Goal: Transaction & Acquisition: Purchase product/service

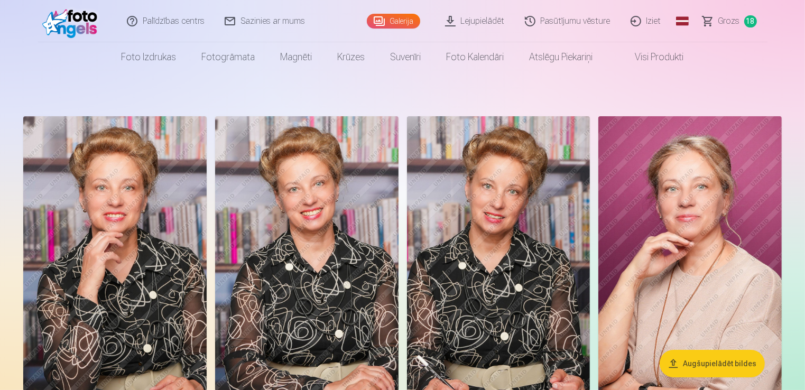
click at [740, 21] on link "Grozs 18" at bounding box center [730, 21] width 75 height 42
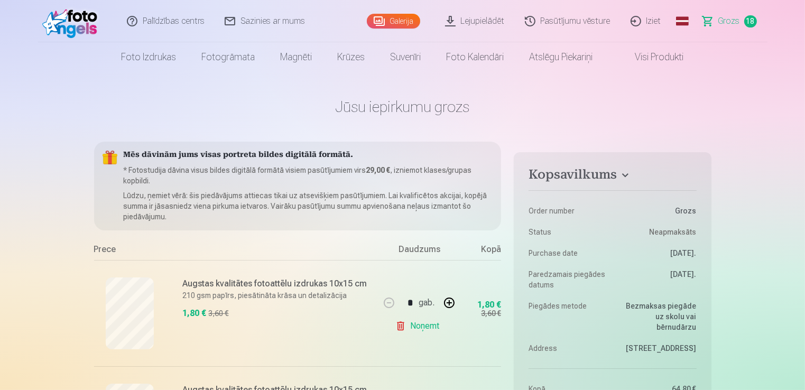
click at [411, 325] on link "Noņemt" at bounding box center [419, 326] width 48 height 21
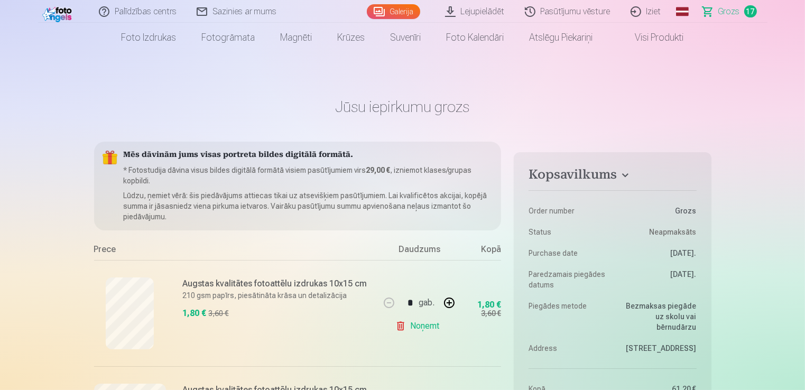
scroll to position [53, 0]
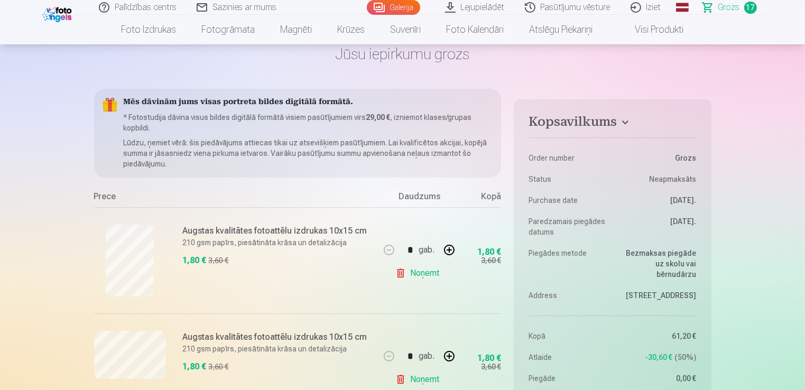
click at [416, 275] on link "Noņemt" at bounding box center [419, 273] width 48 height 21
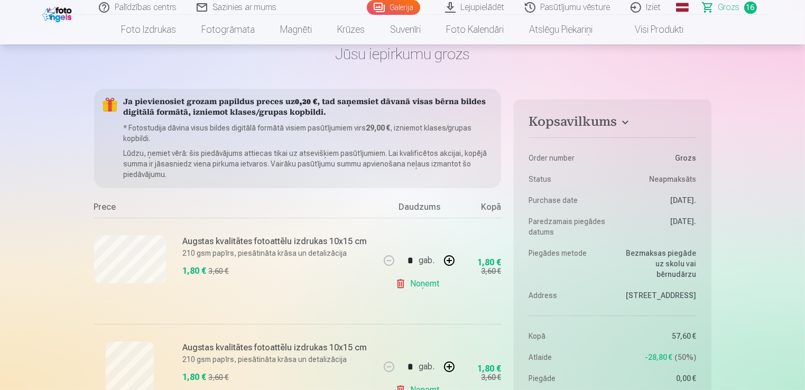
click at [419, 283] on link "Noņemt" at bounding box center [419, 283] width 48 height 21
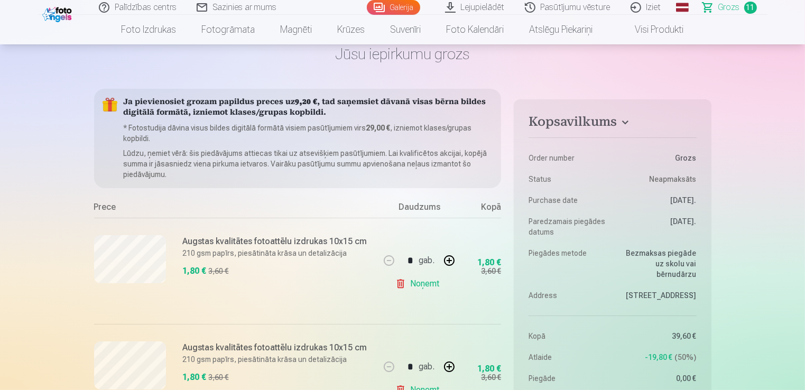
click at [419, 283] on link "Noņemt" at bounding box center [419, 283] width 48 height 21
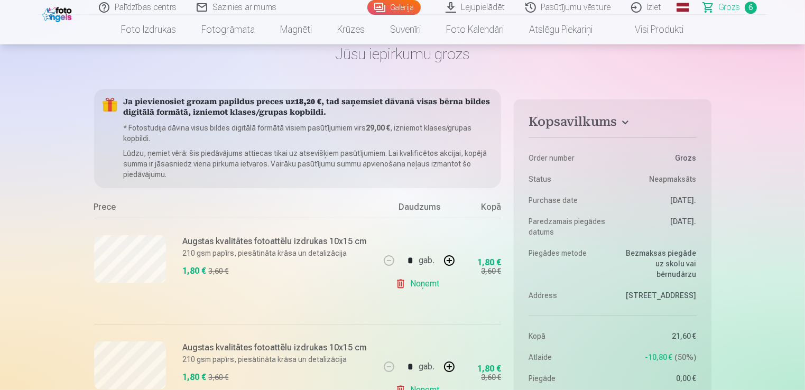
click at [419, 283] on link "Noņemt" at bounding box center [419, 283] width 48 height 21
click at [420, 283] on link "Noņemt" at bounding box center [419, 283] width 48 height 21
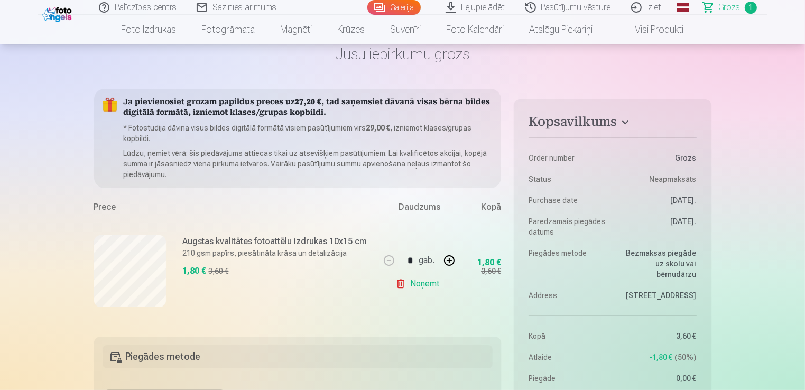
click at [420, 283] on link "Noņemt" at bounding box center [419, 283] width 48 height 21
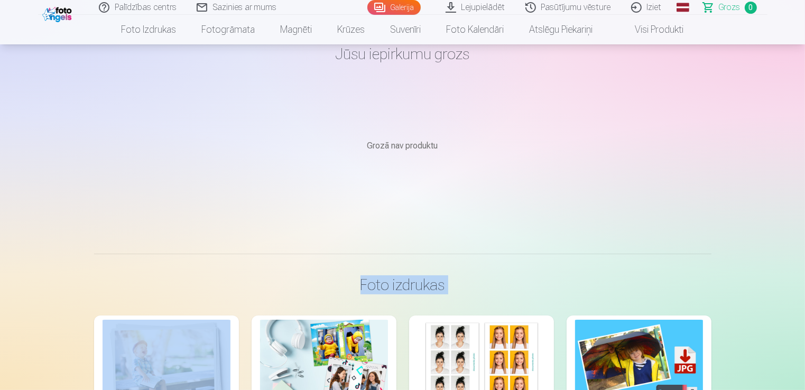
click at [420, 283] on h3 "Foto izdrukas" at bounding box center [403, 284] width 600 height 19
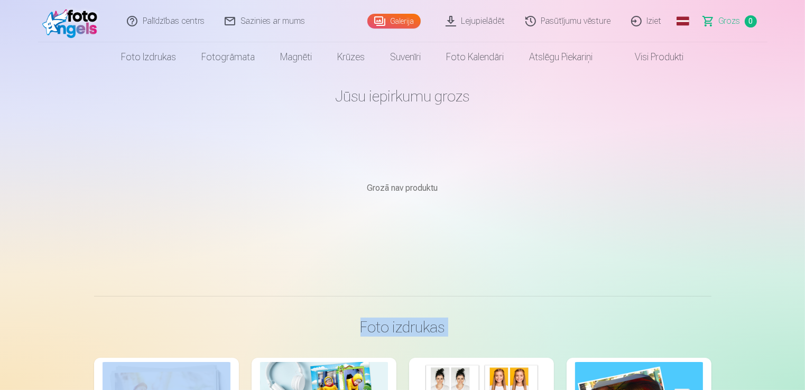
scroll to position [0, 0]
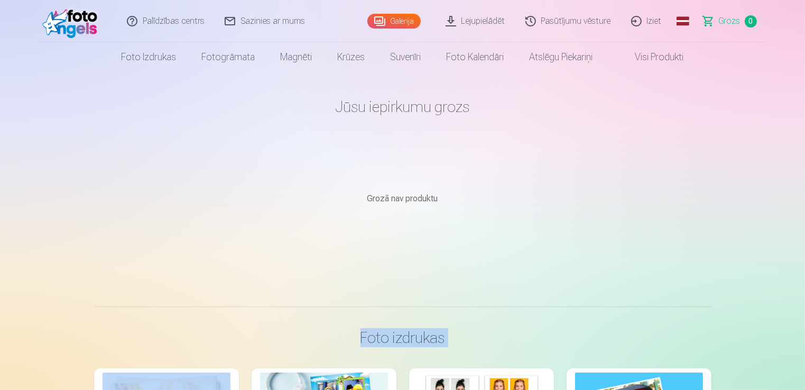
click at [404, 21] on link "Galerija" at bounding box center [393, 21] width 53 height 15
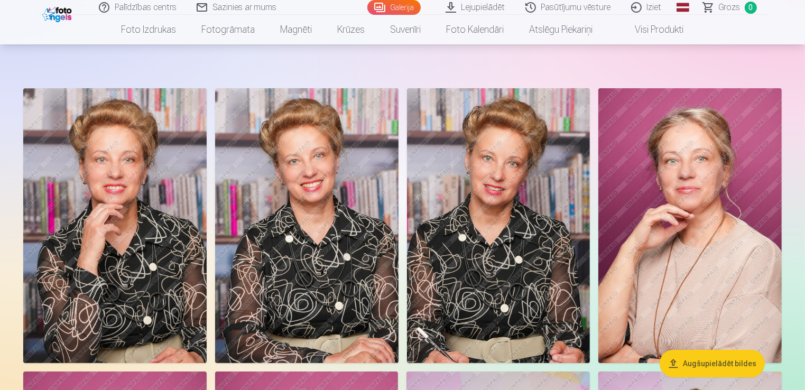
scroll to position [53, 0]
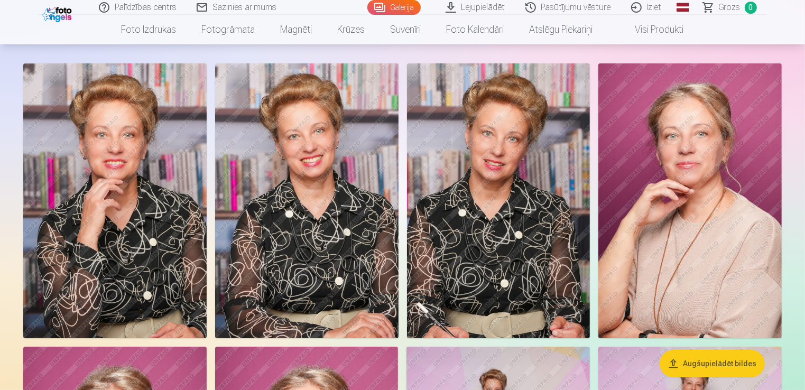
click at [340, 274] on img at bounding box center [306, 200] width 183 height 275
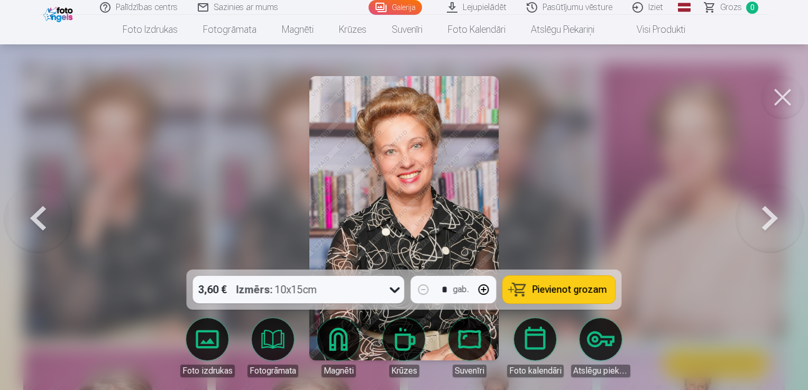
click at [563, 289] on span "Pievienot grozam" at bounding box center [569, 290] width 75 height 10
click at [782, 222] on button at bounding box center [770, 218] width 68 height 81
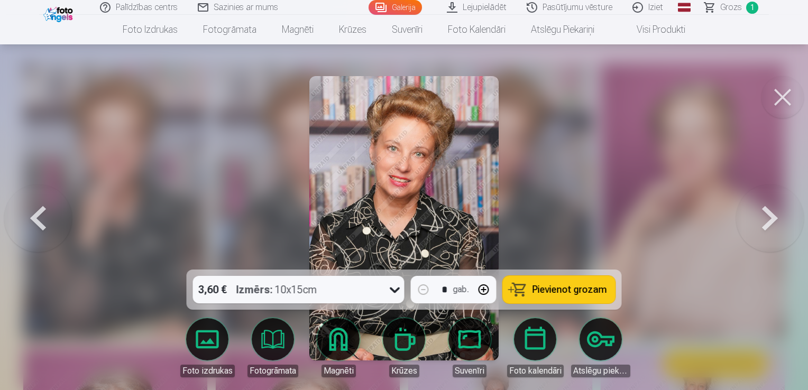
click at [24, 217] on button at bounding box center [38, 218] width 68 height 81
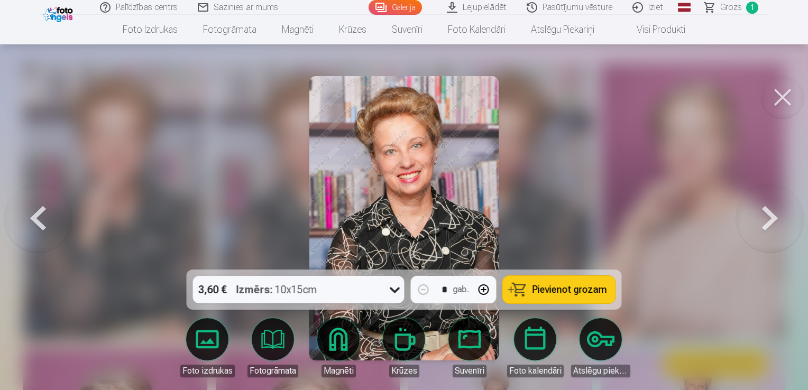
click at [25, 217] on button at bounding box center [38, 218] width 68 height 81
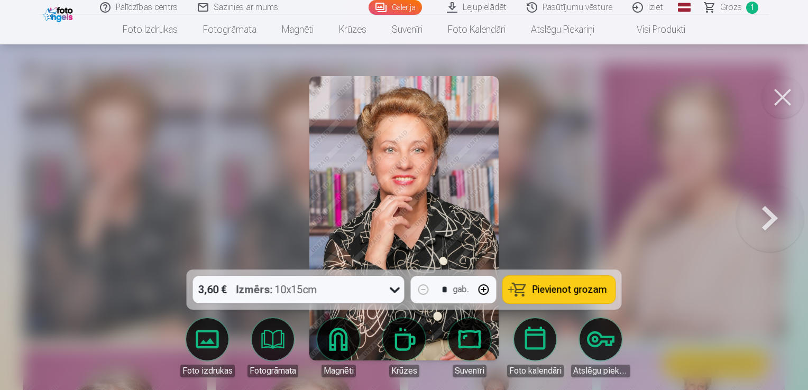
click at [775, 226] on button at bounding box center [770, 218] width 68 height 81
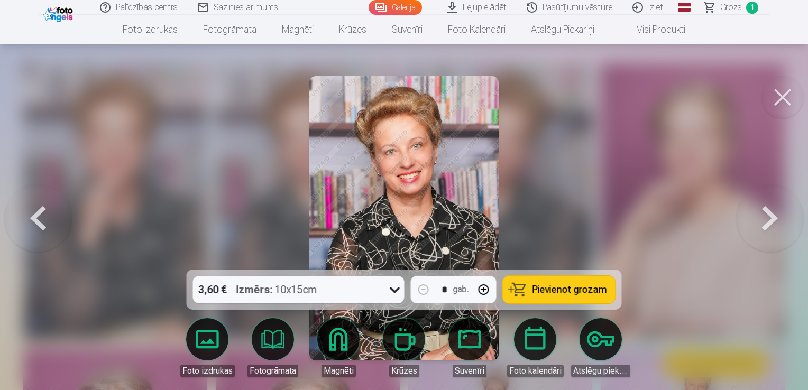
click at [777, 227] on button at bounding box center [770, 218] width 68 height 81
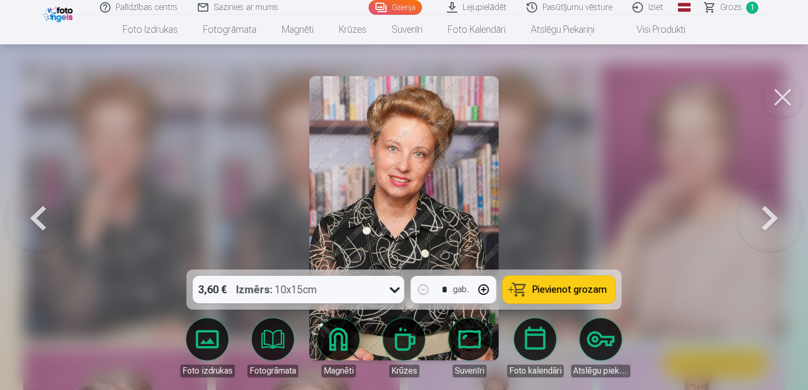
click at [776, 224] on button at bounding box center [770, 218] width 68 height 81
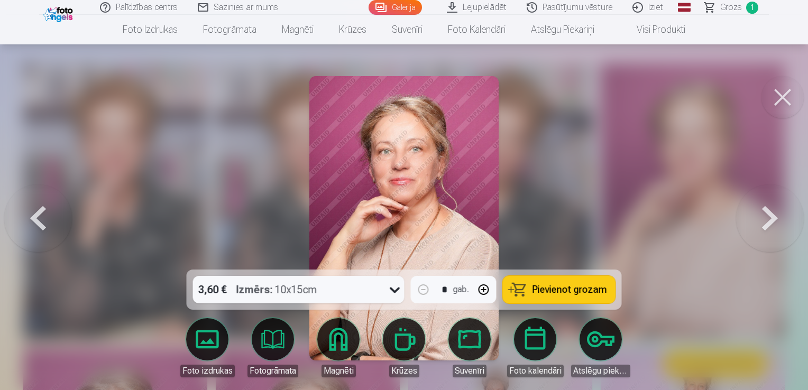
click at [776, 224] on button at bounding box center [770, 218] width 68 height 81
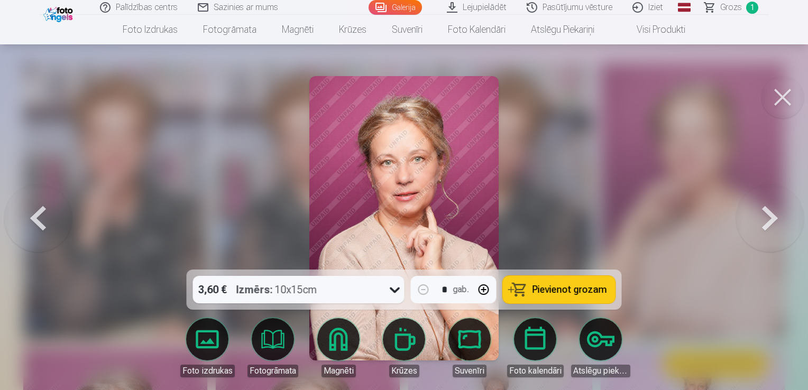
click at [776, 224] on button at bounding box center [770, 218] width 68 height 81
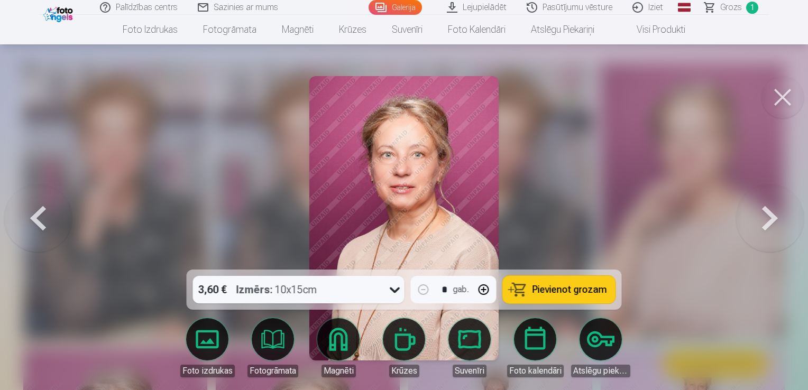
click at [776, 224] on button at bounding box center [770, 218] width 68 height 81
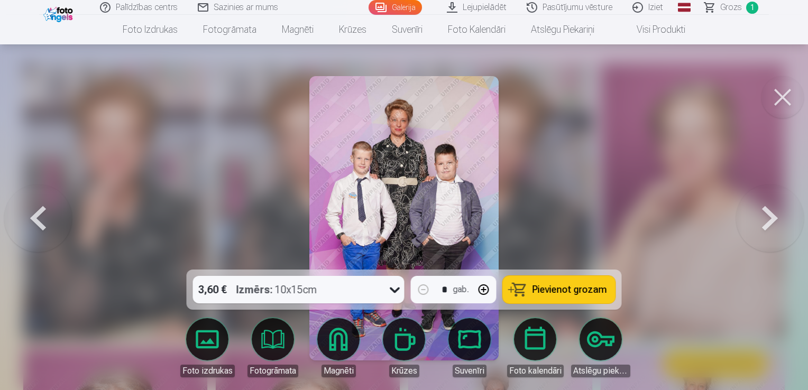
click at [34, 227] on button at bounding box center [38, 218] width 68 height 81
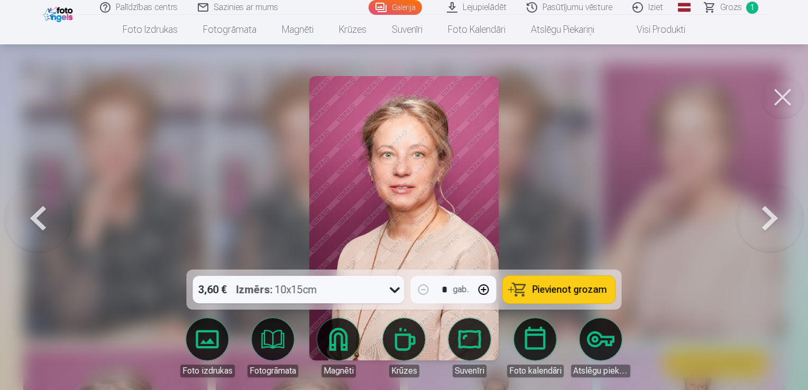
click at [34, 227] on button at bounding box center [38, 218] width 68 height 81
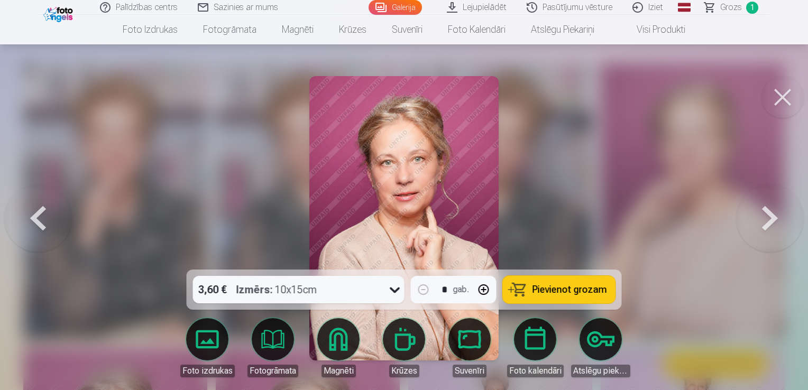
click at [35, 227] on button at bounding box center [38, 218] width 68 height 81
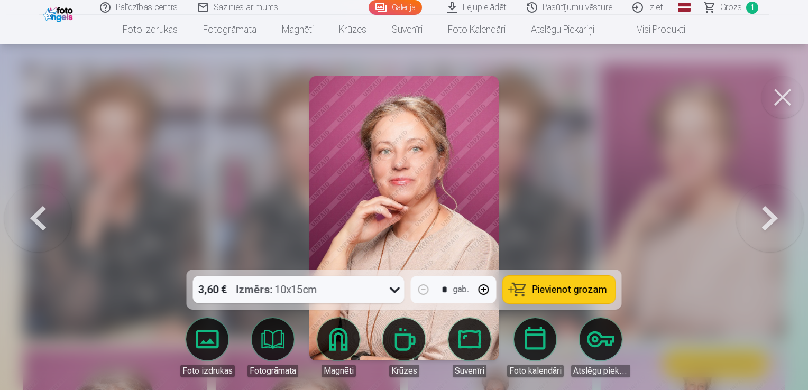
click at [566, 298] on button "Pievienot grozam" at bounding box center [559, 289] width 113 height 27
click at [765, 222] on button at bounding box center [770, 218] width 68 height 81
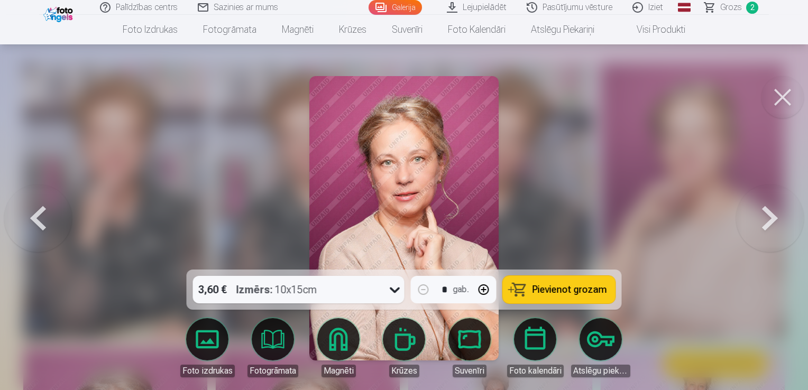
click at [767, 222] on button at bounding box center [770, 218] width 68 height 81
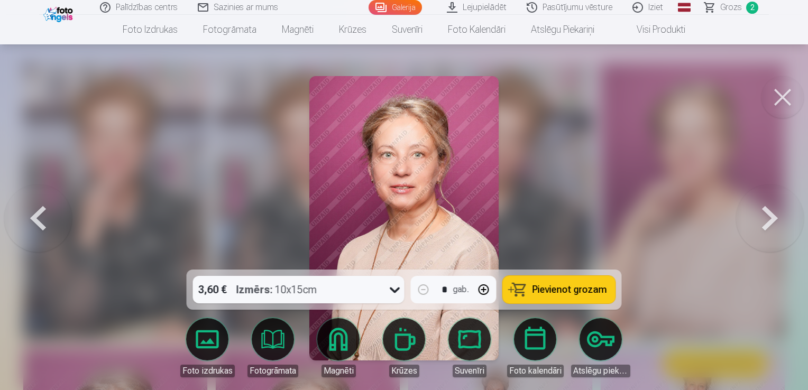
click at [769, 223] on button at bounding box center [770, 218] width 68 height 81
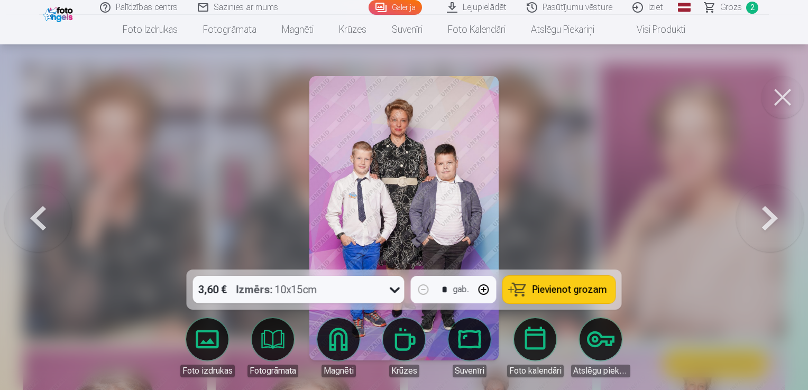
click at [769, 223] on button at bounding box center [770, 218] width 68 height 81
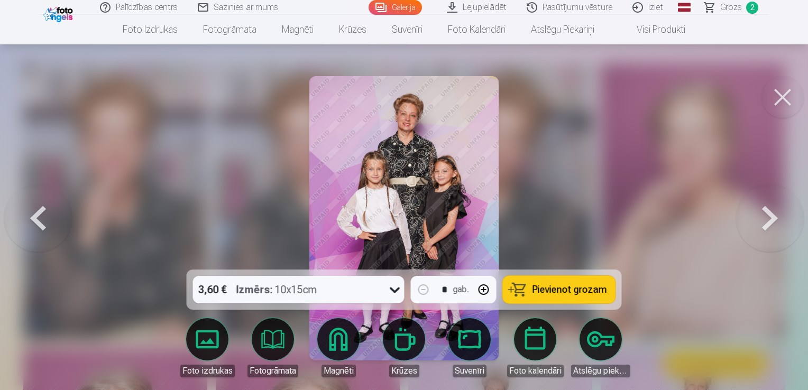
click at [769, 223] on button at bounding box center [770, 218] width 68 height 81
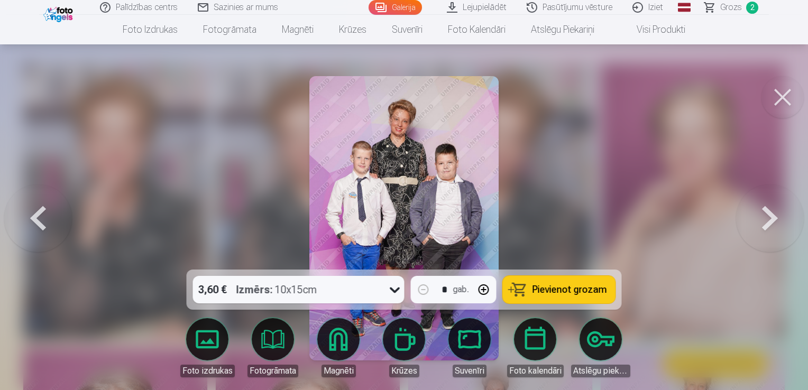
click at [769, 223] on button at bounding box center [770, 218] width 68 height 81
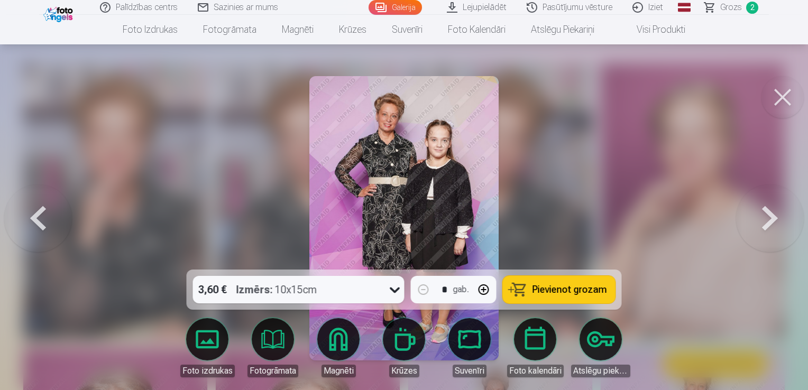
click at [769, 223] on button at bounding box center [770, 218] width 68 height 81
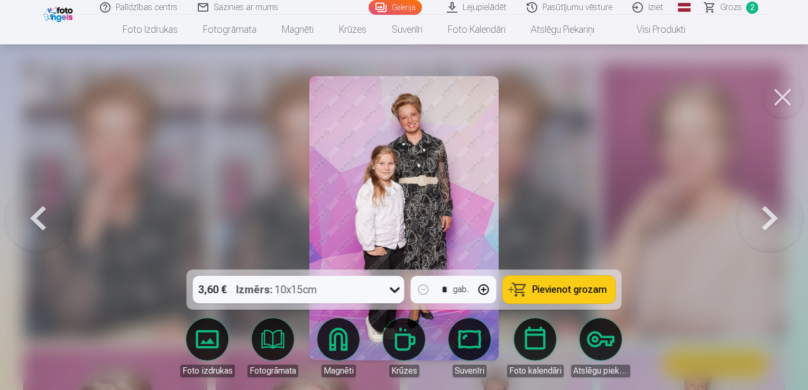
click at [769, 223] on button at bounding box center [770, 218] width 68 height 81
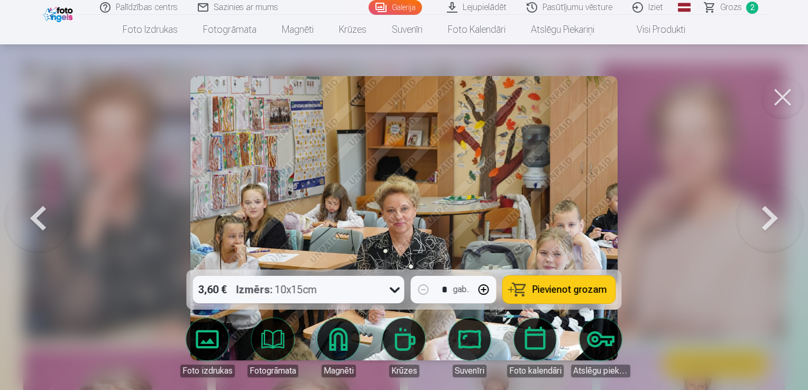
click at [573, 293] on span "Pievienot grozam" at bounding box center [569, 290] width 75 height 10
click at [763, 226] on button at bounding box center [770, 218] width 68 height 81
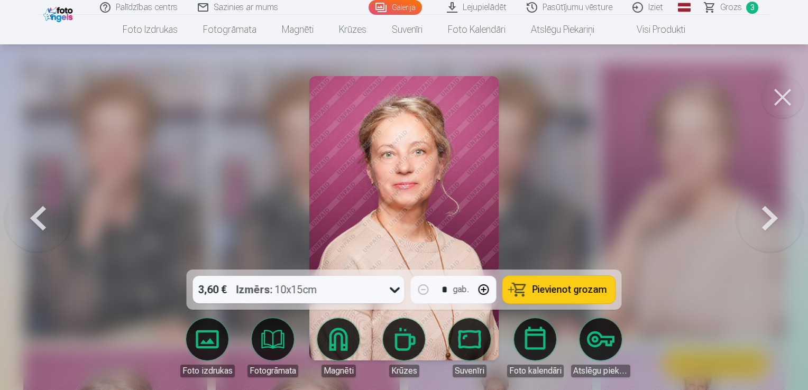
click at [546, 290] on span "Pievienot grozam" at bounding box center [569, 290] width 75 height 10
click at [771, 221] on button at bounding box center [770, 218] width 68 height 81
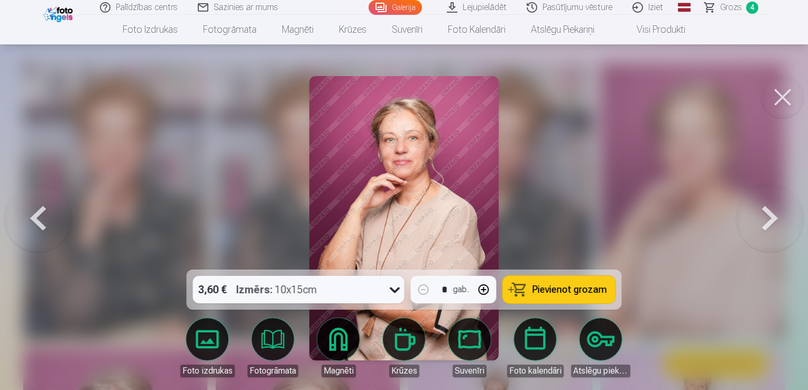
click at [772, 221] on button at bounding box center [770, 218] width 68 height 81
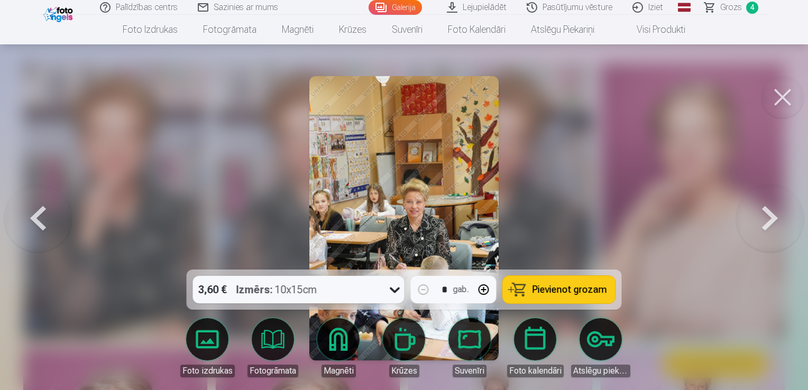
click at [772, 221] on button at bounding box center [770, 218] width 68 height 81
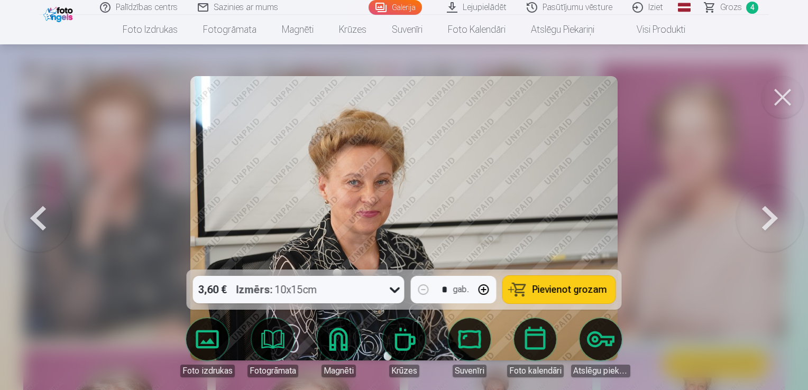
click at [771, 223] on button at bounding box center [770, 218] width 68 height 81
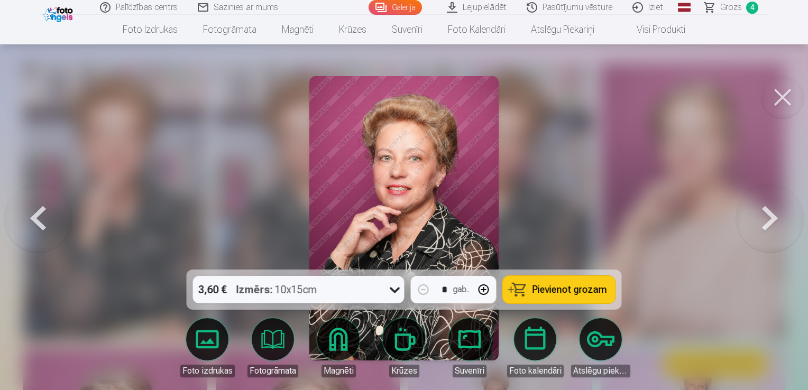
click at [771, 223] on button at bounding box center [770, 218] width 68 height 81
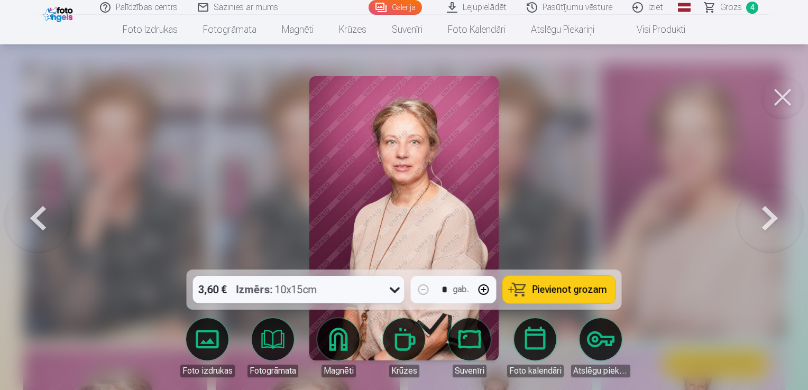
click at [771, 223] on button at bounding box center [770, 218] width 68 height 81
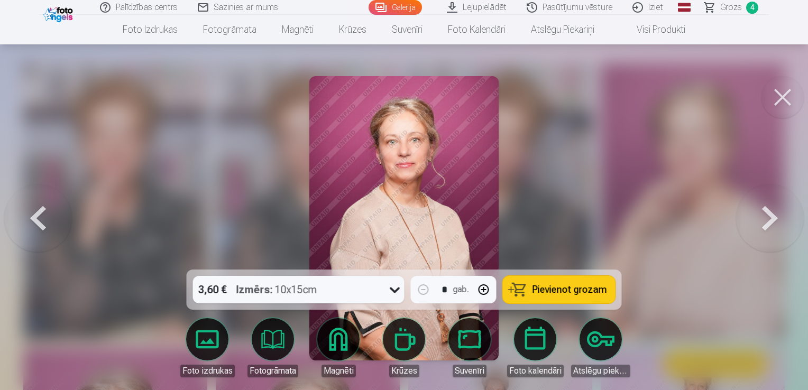
click at [585, 293] on span "Pievienot grozam" at bounding box center [569, 290] width 75 height 10
click at [776, 221] on button at bounding box center [770, 218] width 68 height 81
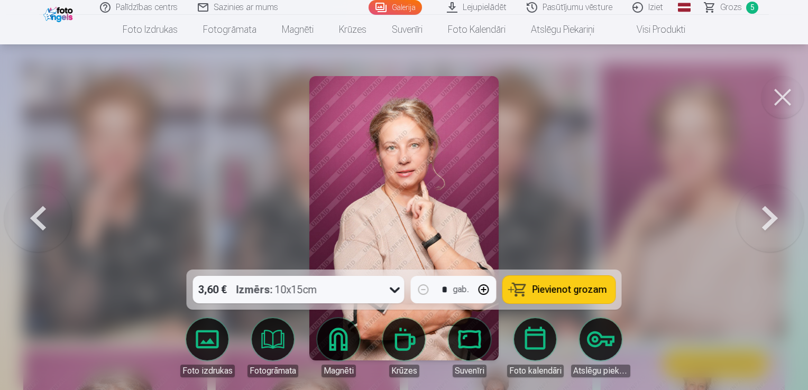
click at [776, 221] on button at bounding box center [770, 218] width 68 height 81
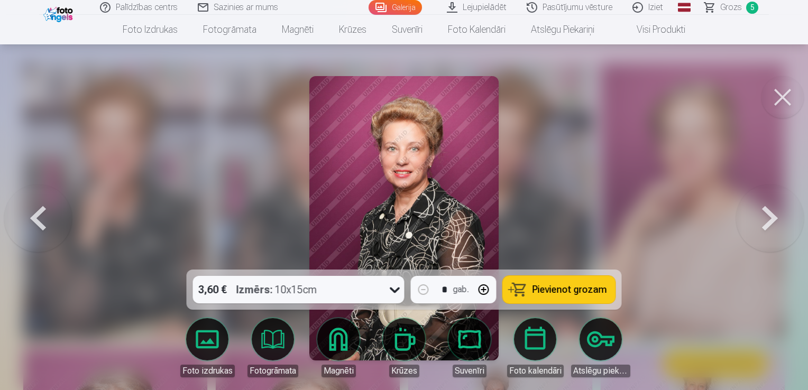
click at [776, 221] on button at bounding box center [770, 218] width 68 height 81
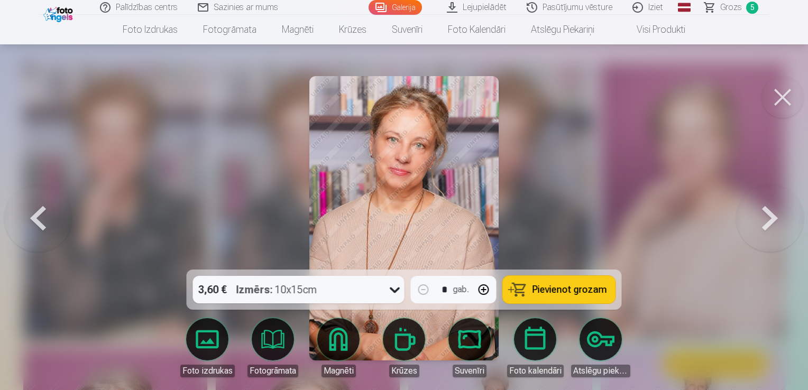
click at [562, 293] on span "Pievienot grozam" at bounding box center [569, 290] width 75 height 10
click at [761, 221] on button at bounding box center [770, 218] width 68 height 81
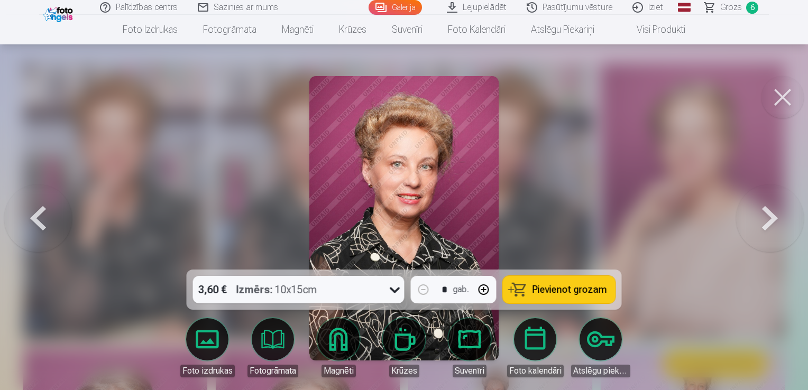
click at [761, 221] on button at bounding box center [770, 218] width 68 height 81
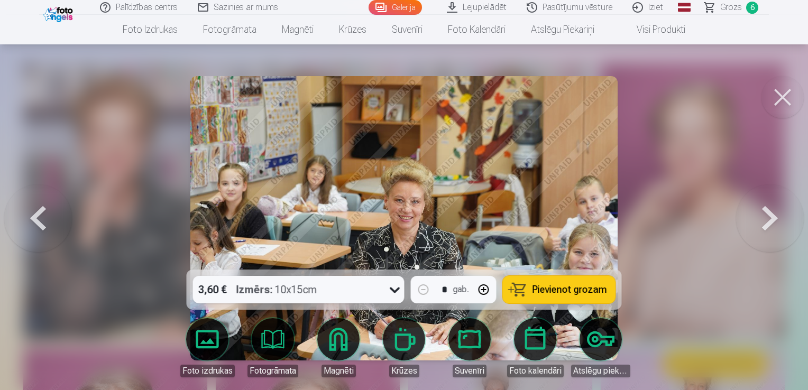
click at [556, 291] on span "Pievienot grozam" at bounding box center [569, 290] width 75 height 10
click at [769, 220] on button at bounding box center [770, 218] width 68 height 81
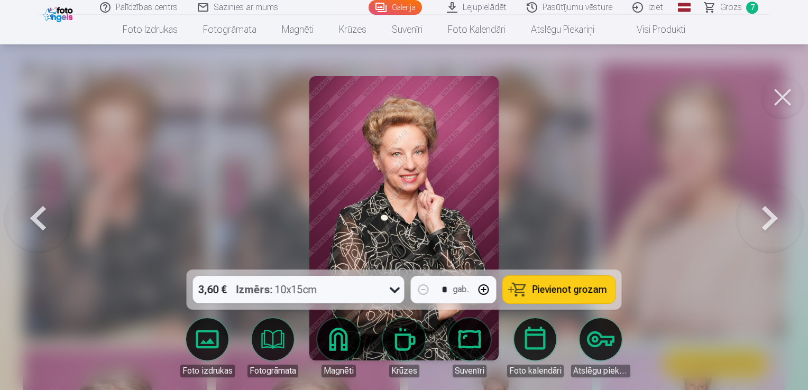
click at [769, 220] on button at bounding box center [770, 218] width 68 height 81
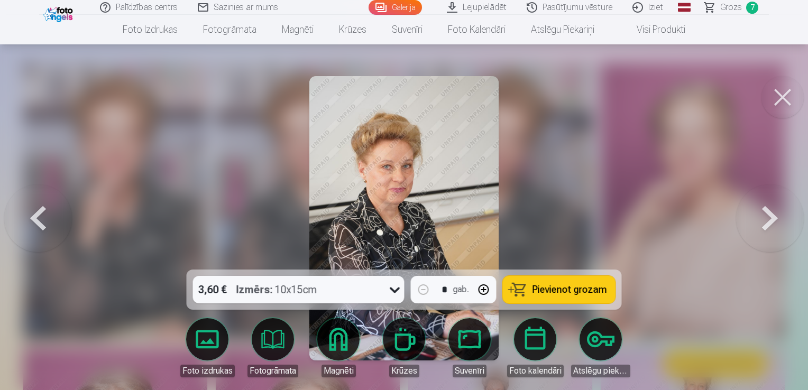
click at [769, 220] on button at bounding box center [770, 218] width 68 height 81
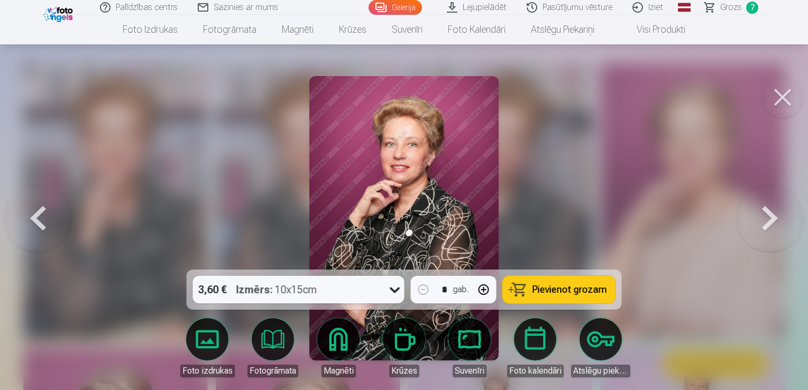
click at [769, 220] on button at bounding box center [770, 218] width 68 height 81
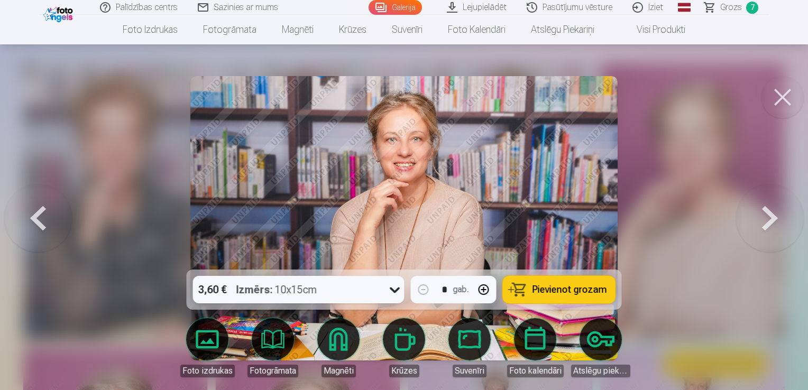
click at [562, 292] on span "Pievienot grozam" at bounding box center [569, 290] width 75 height 10
click at [762, 220] on button at bounding box center [770, 218] width 68 height 81
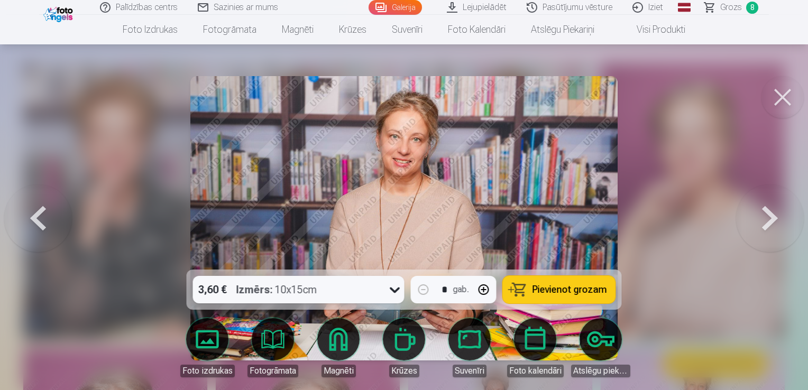
click at [576, 289] on span "Pievienot grozam" at bounding box center [569, 290] width 75 height 10
click at [762, 226] on button at bounding box center [770, 218] width 68 height 81
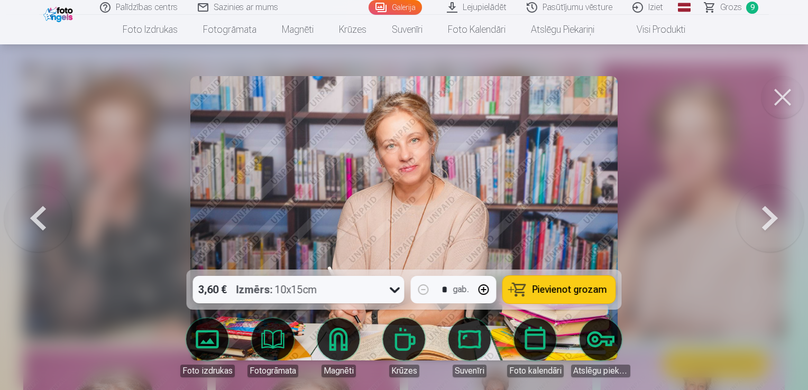
click at [571, 288] on span "Pievienot grozam" at bounding box center [569, 290] width 75 height 10
click at [763, 228] on button at bounding box center [770, 218] width 68 height 81
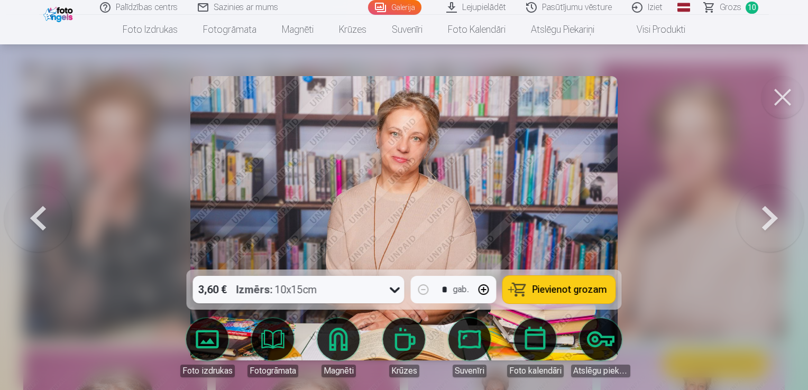
click at [568, 291] on span "Pievienot grozam" at bounding box center [569, 290] width 75 height 10
click at [764, 228] on button at bounding box center [770, 218] width 68 height 81
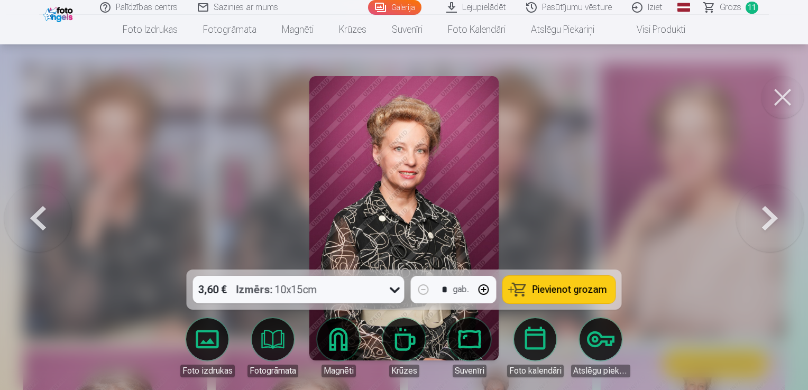
click at [764, 228] on button at bounding box center [770, 218] width 68 height 81
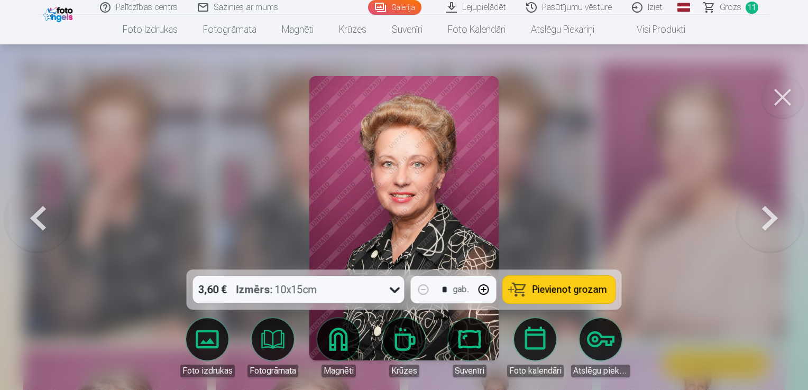
click at [764, 228] on button at bounding box center [770, 218] width 68 height 81
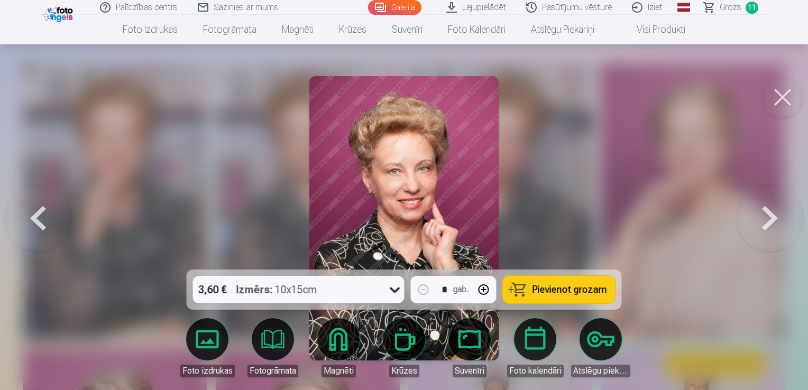
click at [764, 228] on button at bounding box center [770, 218] width 68 height 81
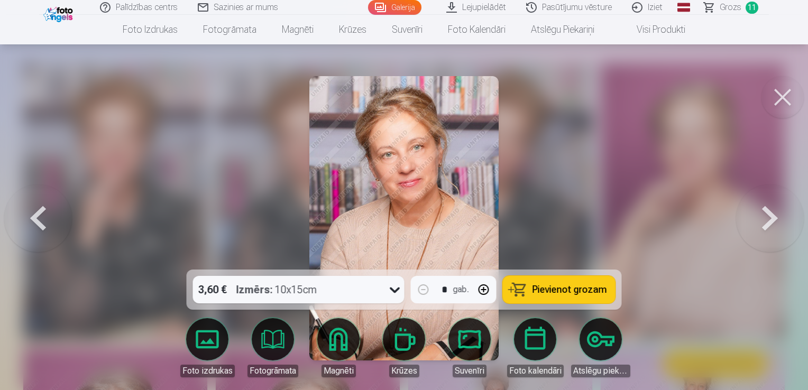
click at [585, 291] on span "Pievienot grozam" at bounding box center [569, 290] width 75 height 10
click at [769, 220] on button at bounding box center [770, 218] width 68 height 81
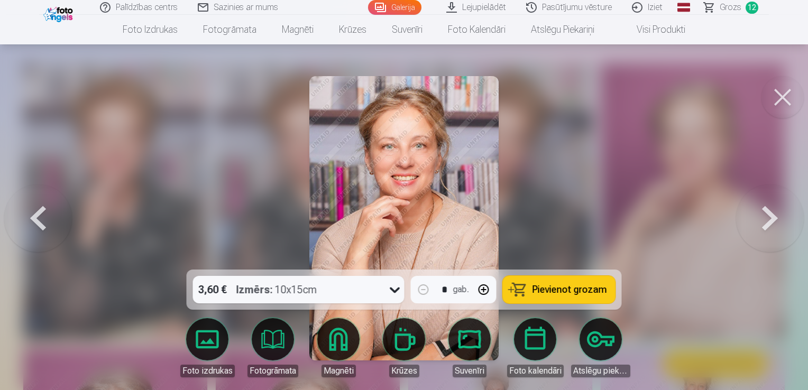
click at [552, 295] on button "Pievienot grozam" at bounding box center [559, 289] width 113 height 27
click at [767, 227] on button at bounding box center [770, 218] width 68 height 81
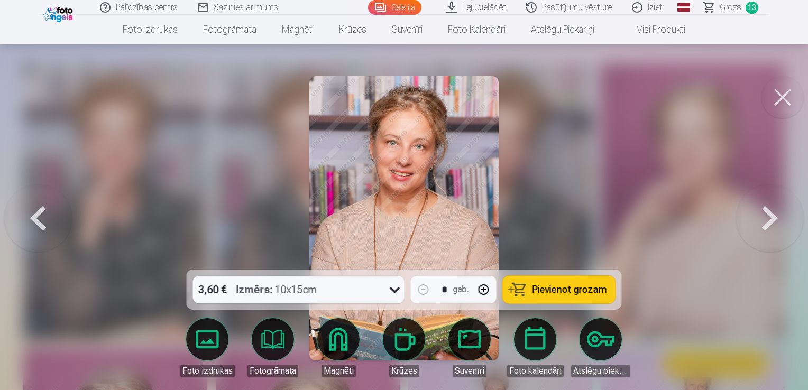
click at [586, 292] on span "Pievienot grozam" at bounding box center [569, 290] width 75 height 10
click at [763, 226] on button at bounding box center [770, 218] width 68 height 81
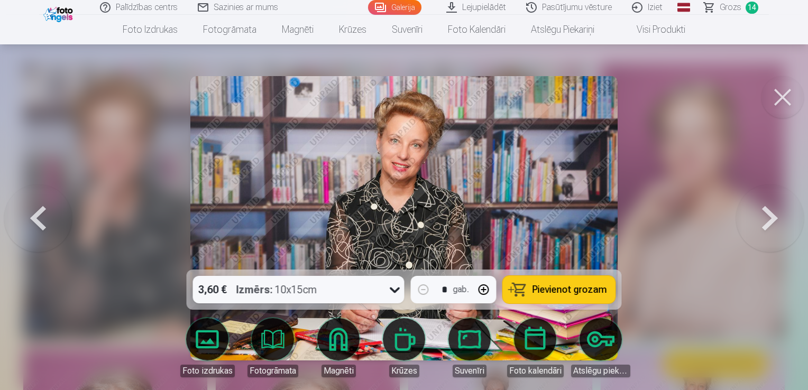
drag, startPoint x: 763, startPoint y: 226, endPoint x: 698, endPoint y: 225, distance: 65.5
click at [582, 290] on span "Pievienot grozam" at bounding box center [569, 290] width 75 height 10
click at [762, 227] on button at bounding box center [770, 218] width 68 height 81
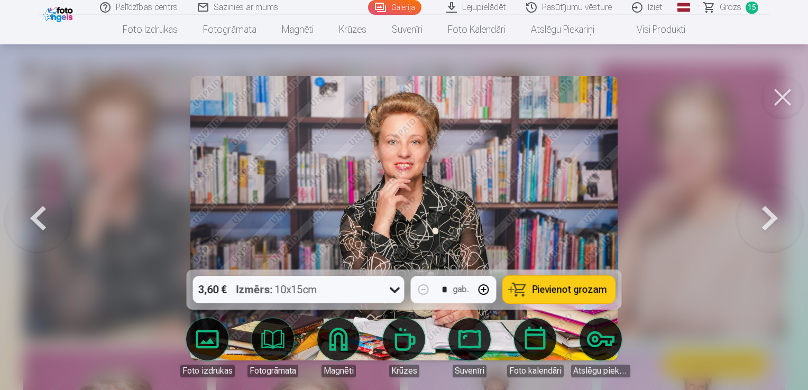
click at [574, 294] on span "Pievienot grozam" at bounding box center [569, 290] width 75 height 10
click at [771, 223] on button at bounding box center [770, 218] width 68 height 81
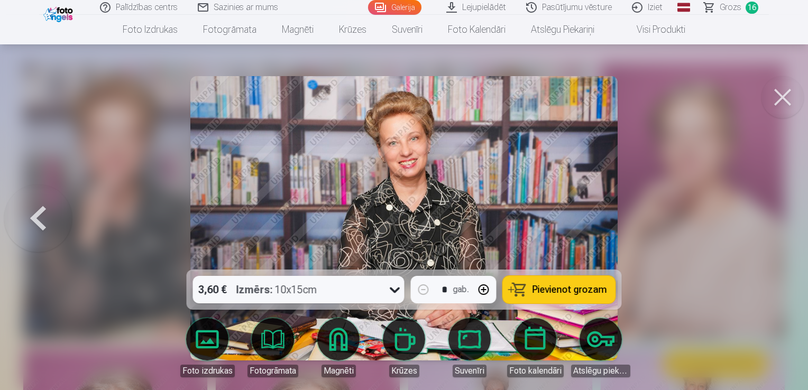
click at [543, 288] on span "Pievienot grozam" at bounding box center [569, 290] width 75 height 10
click at [689, 276] on div at bounding box center [404, 195] width 808 height 390
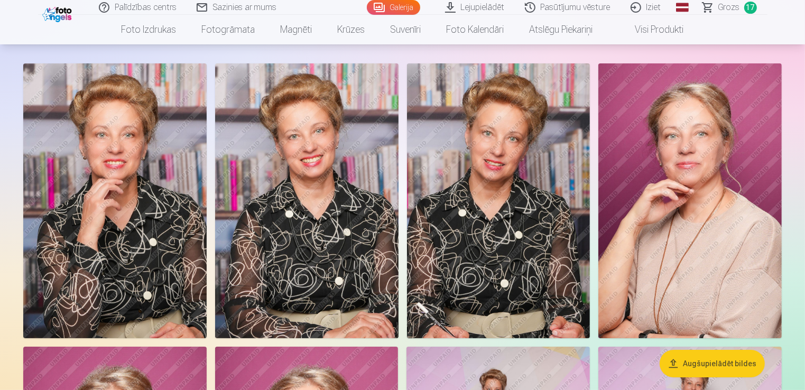
click at [725, 6] on span "Grozs" at bounding box center [729, 7] width 22 height 13
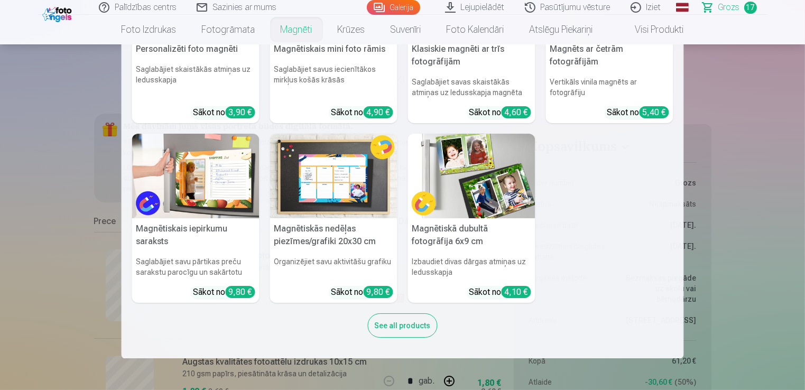
scroll to position [53, 0]
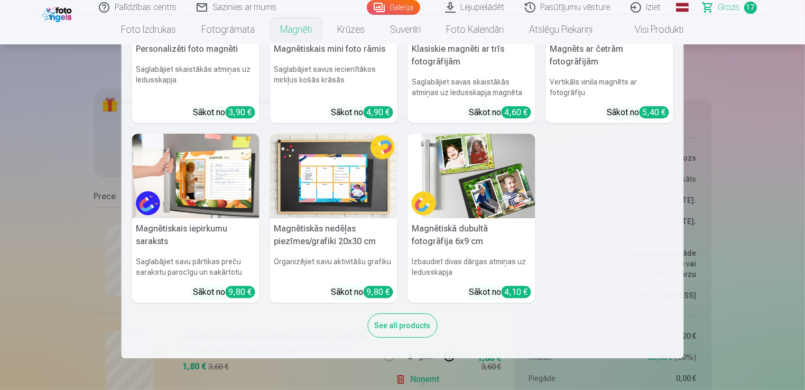
click at [390, 328] on div "See all products" at bounding box center [403, 325] width 70 height 24
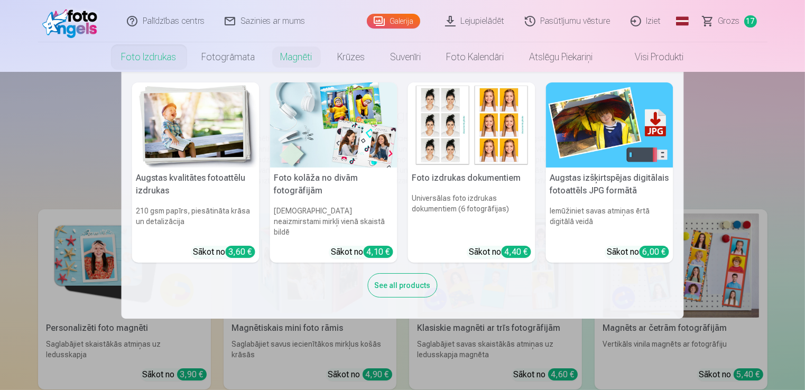
click at [461, 153] on img at bounding box center [471, 124] width 127 height 85
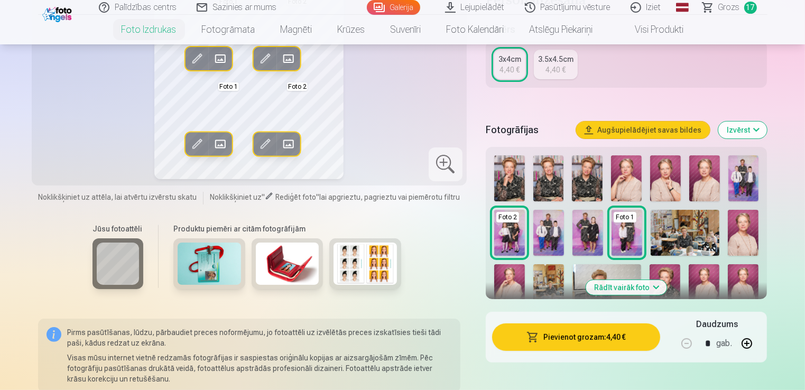
scroll to position [211, 0]
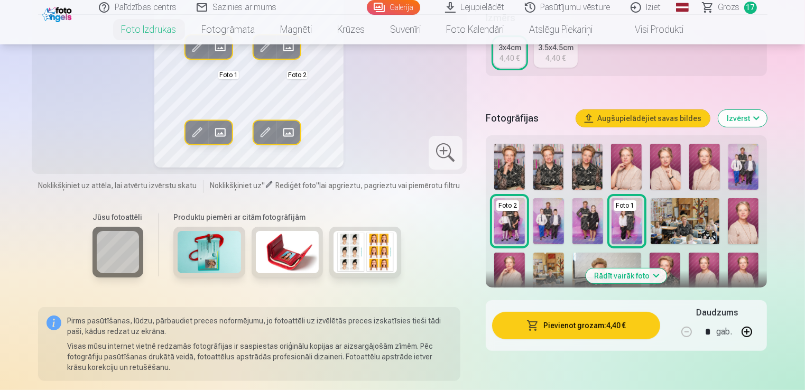
click at [759, 119] on button "Izvērst" at bounding box center [742, 118] width 49 height 17
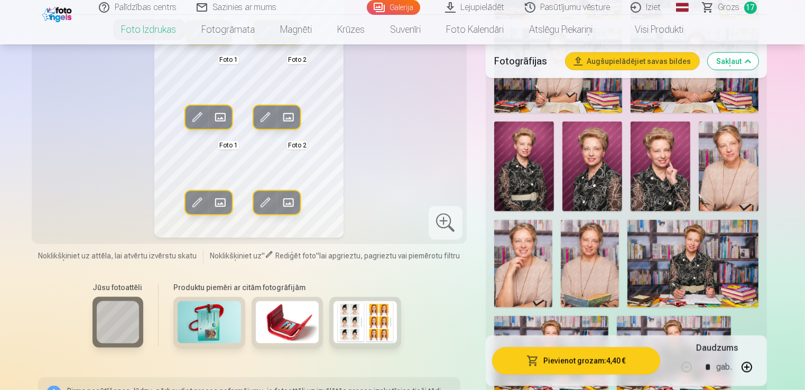
scroll to position [1216, 0]
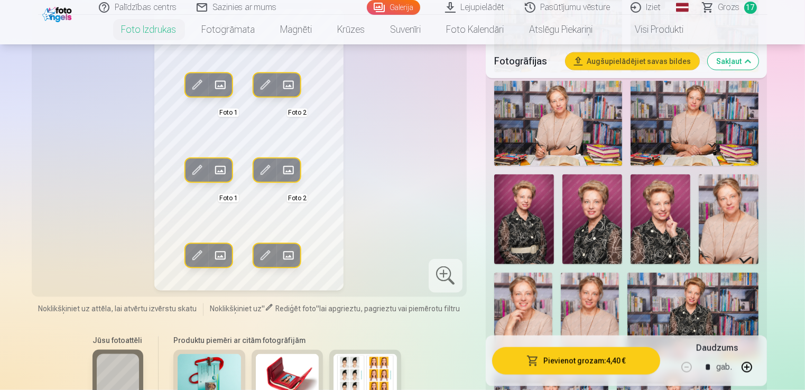
click at [725, 219] on img at bounding box center [729, 219] width 60 height 90
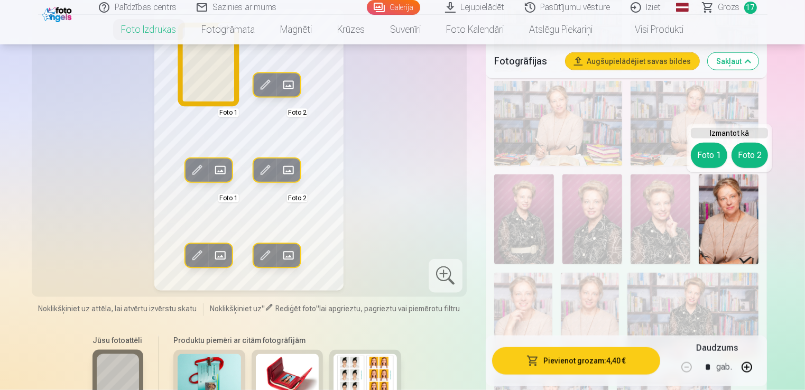
click at [705, 156] on button "Foto 1" at bounding box center [709, 155] width 36 height 25
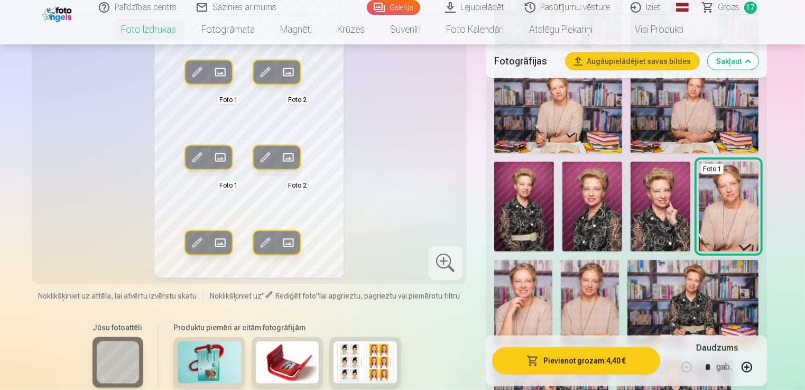
scroll to position [1268, 0]
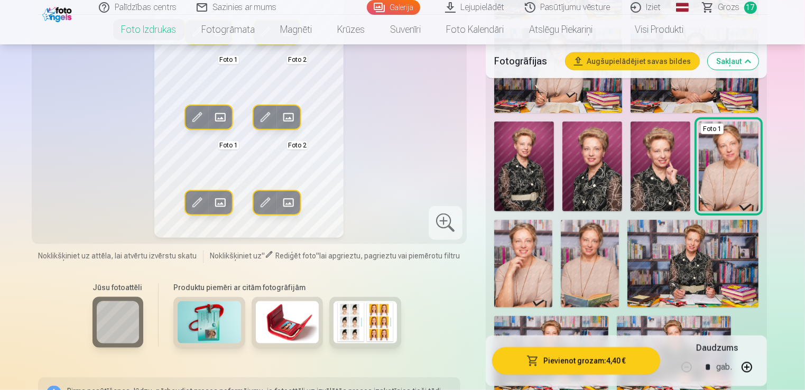
click at [582, 268] on img at bounding box center [590, 264] width 58 height 88
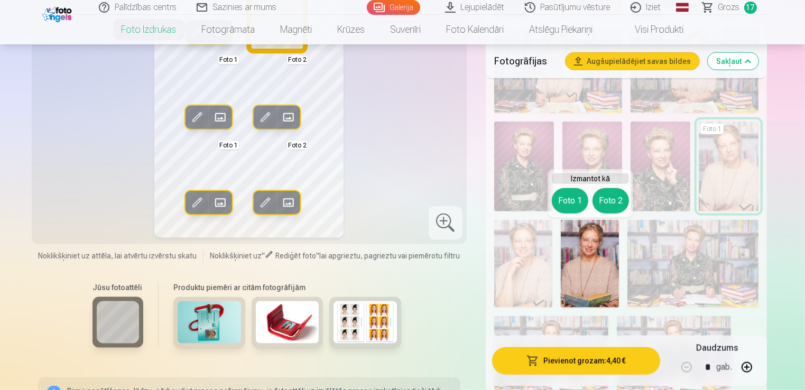
click at [617, 196] on button "Foto 2" at bounding box center [610, 200] width 36 height 25
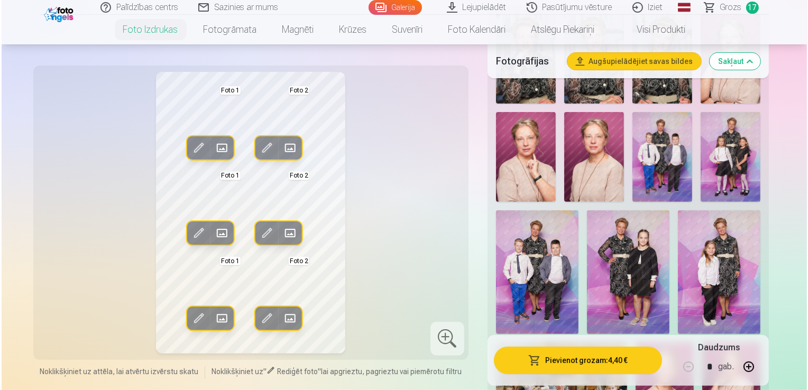
scroll to position [370, 0]
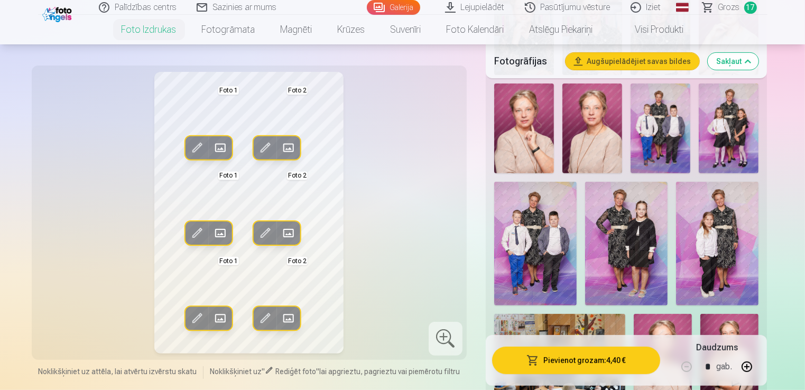
click at [284, 148] on span at bounding box center [288, 148] width 17 height 17
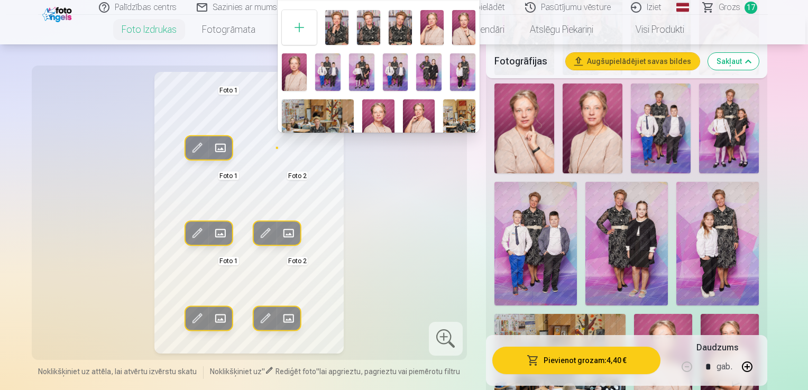
click at [194, 147] on div at bounding box center [404, 195] width 808 height 390
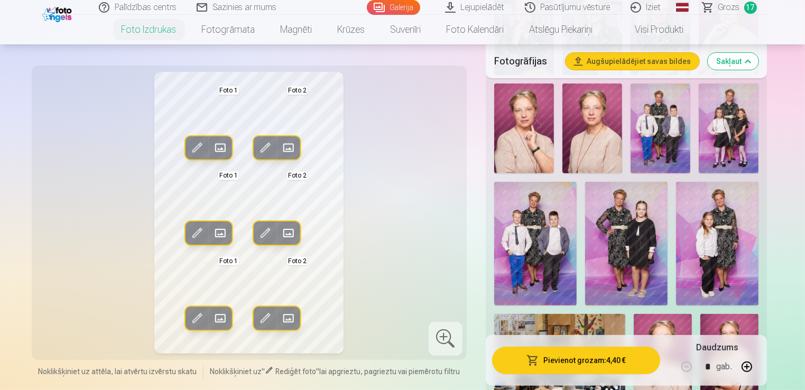
click at [194, 147] on span at bounding box center [196, 148] width 17 height 17
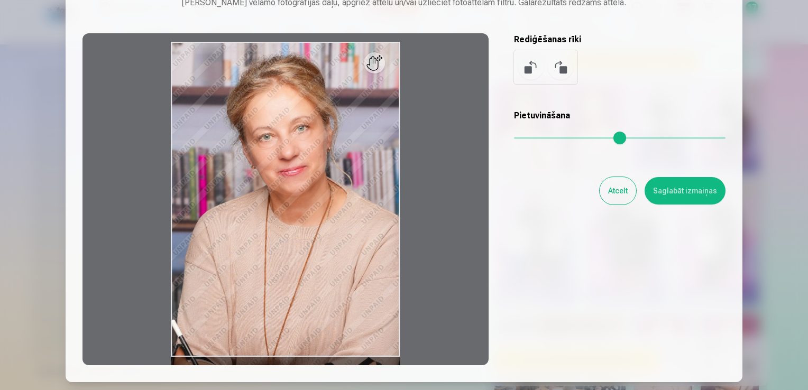
scroll to position [0, 0]
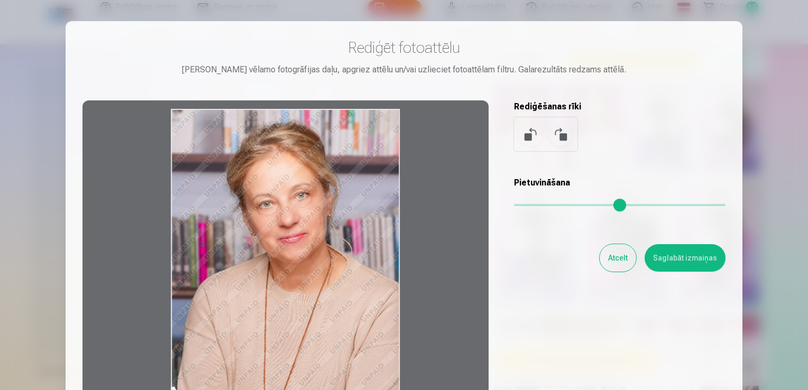
drag, startPoint x: 379, startPoint y: 136, endPoint x: 368, endPoint y: 163, distance: 28.7
click at [368, 163] on div at bounding box center [285, 266] width 406 height 332
click at [620, 261] on button "Atcelt" at bounding box center [617, 257] width 36 height 27
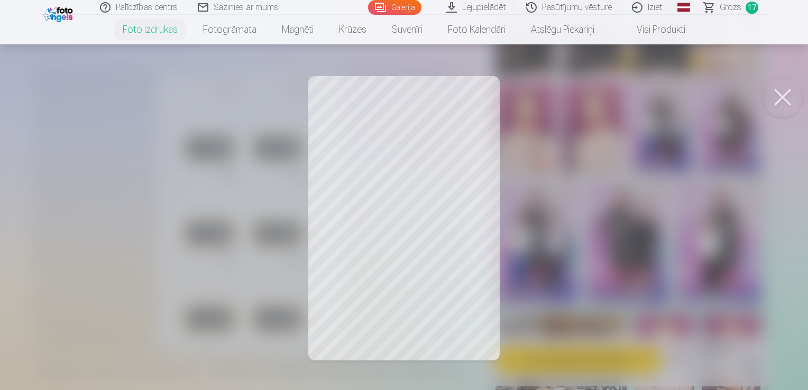
click at [429, 134] on div at bounding box center [404, 195] width 808 height 390
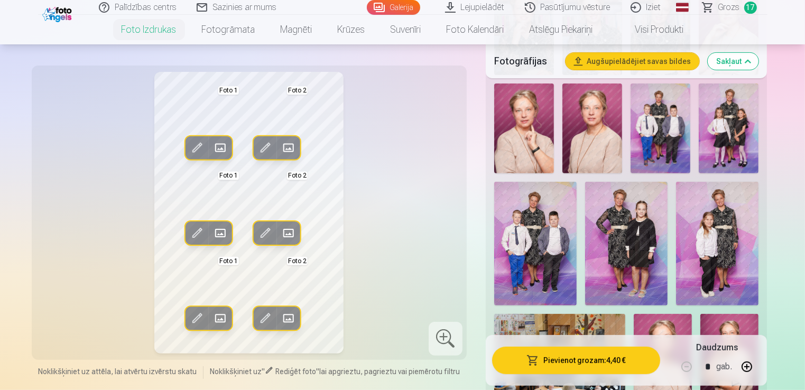
click at [266, 149] on span at bounding box center [265, 148] width 17 height 17
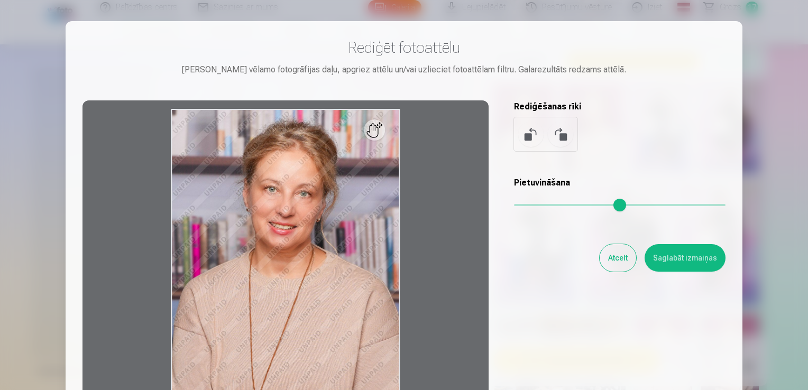
click at [624, 263] on button "Atcelt" at bounding box center [617, 257] width 36 height 27
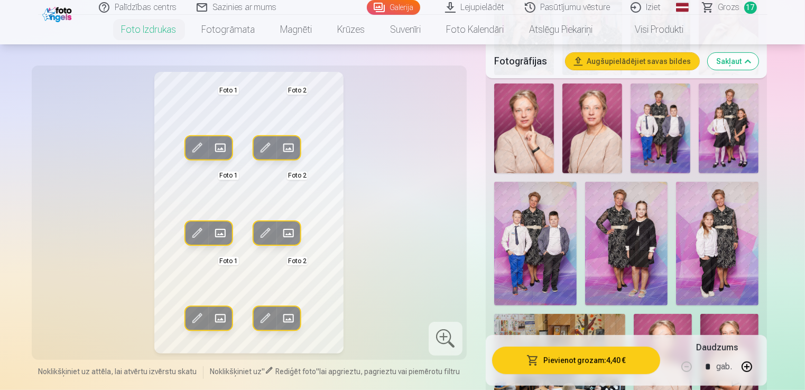
click at [197, 144] on span at bounding box center [196, 148] width 17 height 17
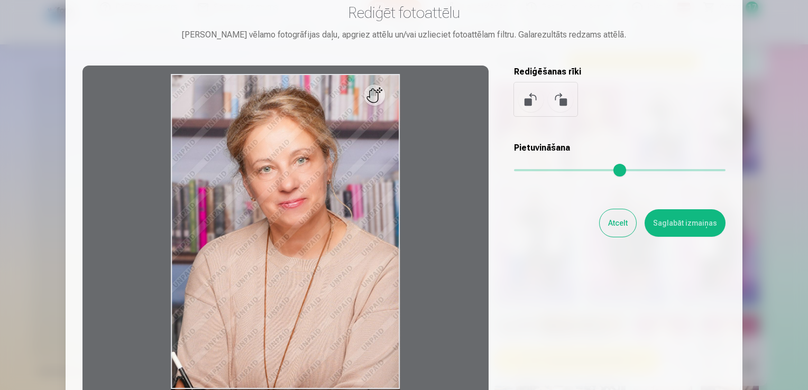
scroll to position [53, 0]
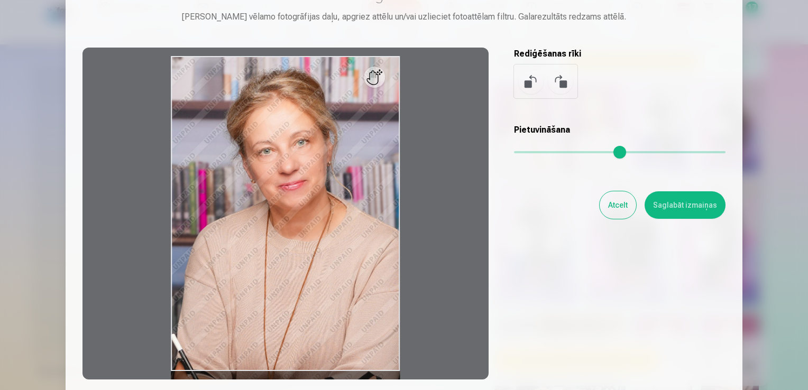
click at [619, 207] on button "Atcelt" at bounding box center [617, 204] width 36 height 27
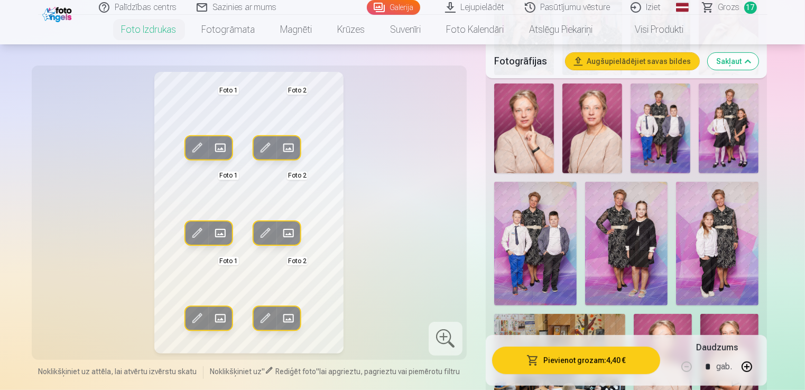
click at [265, 146] on span at bounding box center [265, 148] width 17 height 17
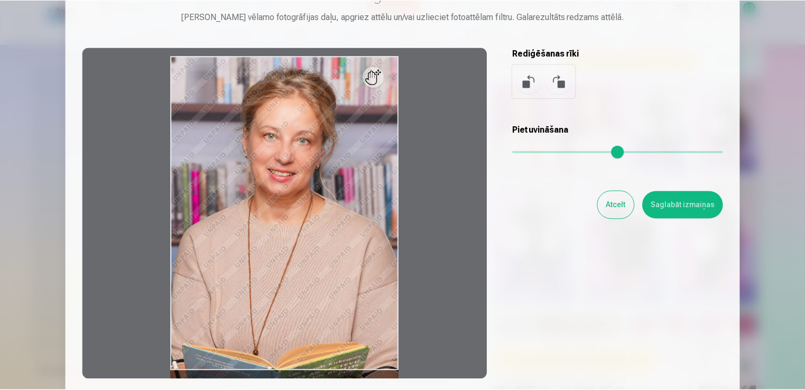
scroll to position [0, 0]
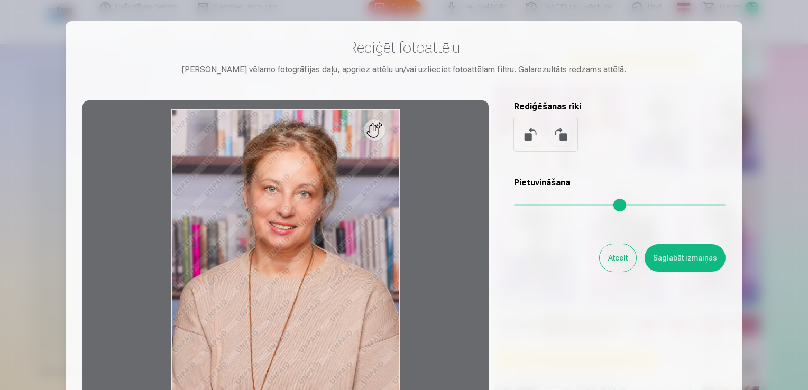
click at [761, 62] on div at bounding box center [404, 195] width 808 height 390
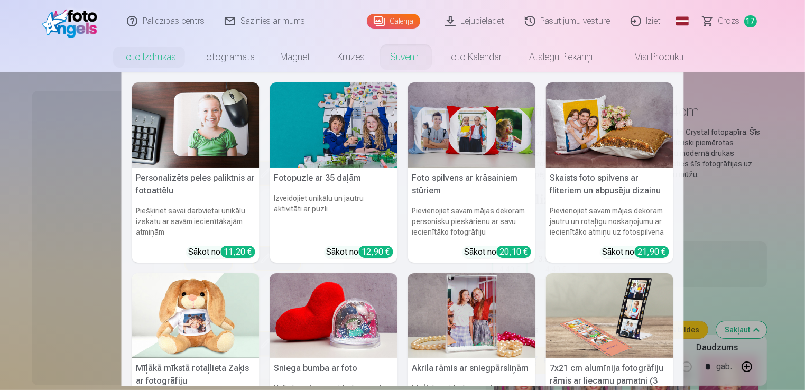
click at [197, 145] on img at bounding box center [195, 124] width 127 height 85
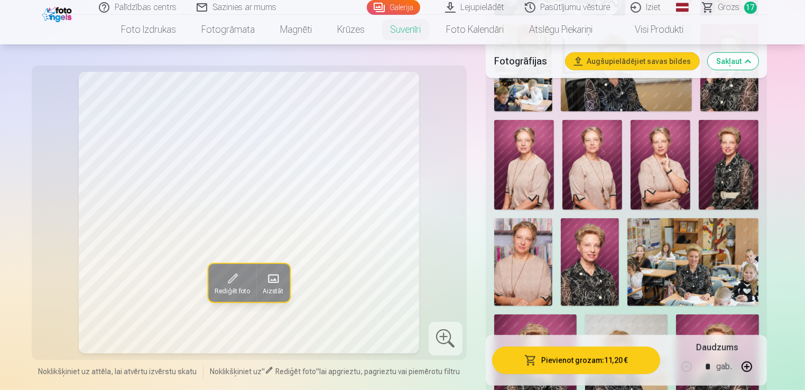
scroll to position [740, 0]
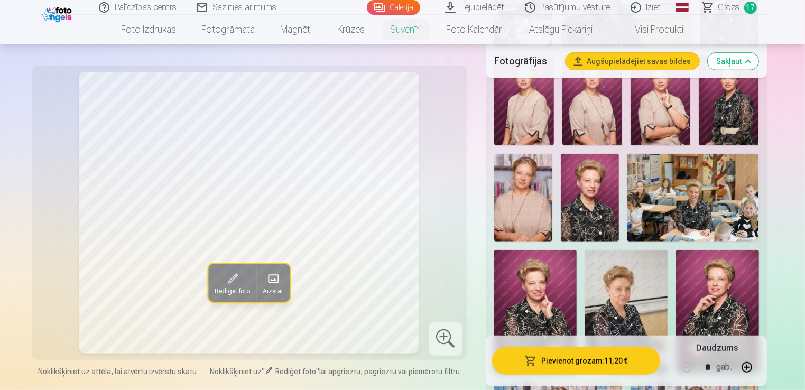
click at [700, 196] on img at bounding box center [692, 197] width 131 height 87
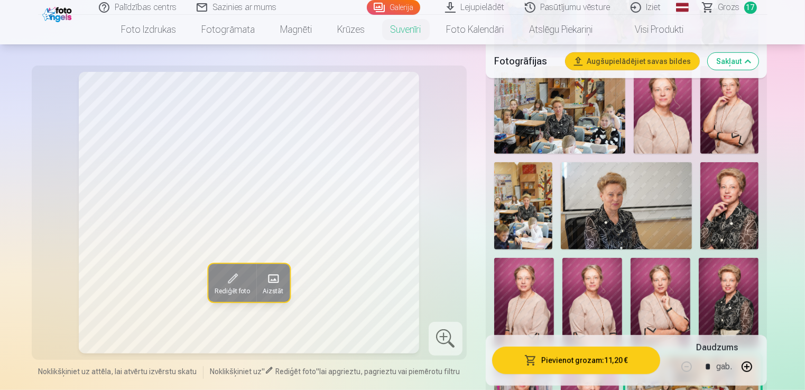
scroll to position [529, 0]
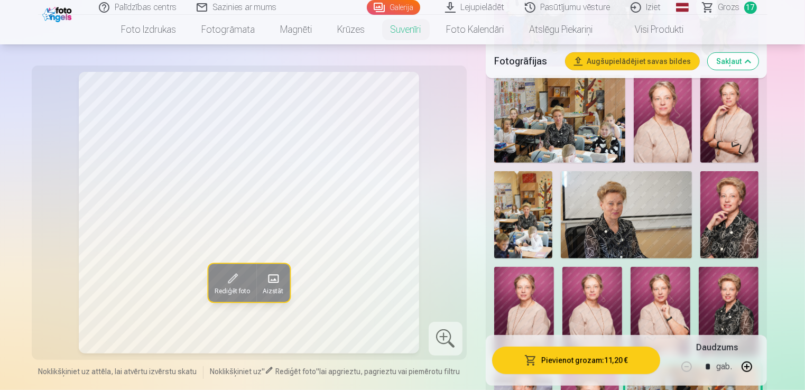
click at [535, 133] on img at bounding box center [559, 118] width 131 height 87
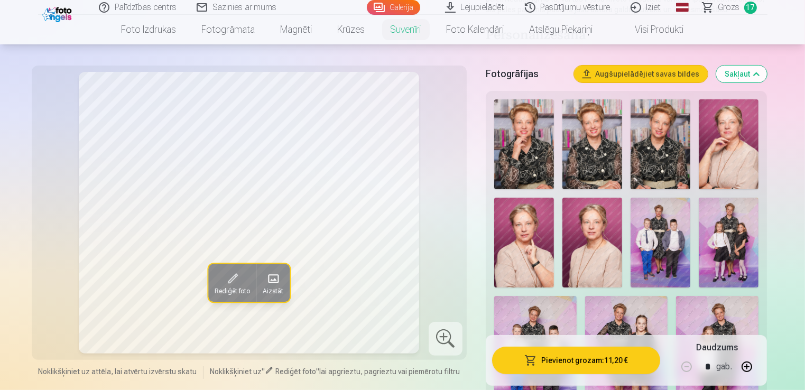
scroll to position [106, 0]
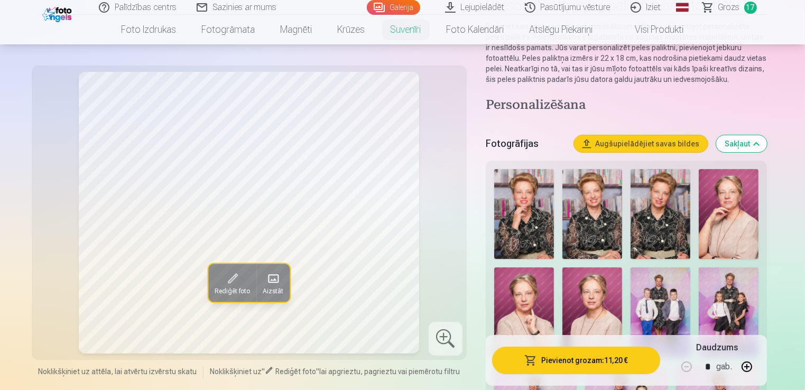
click at [758, 145] on button "Sakļaut" at bounding box center [741, 143] width 51 height 17
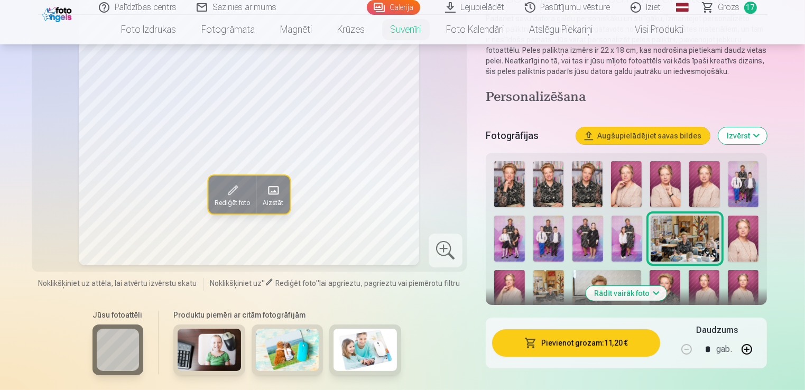
scroll to position [183, 0]
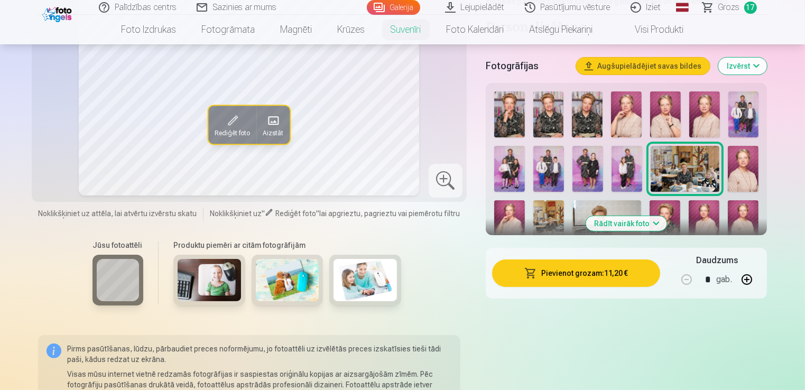
click at [361, 284] on img at bounding box center [364, 280] width 63 height 42
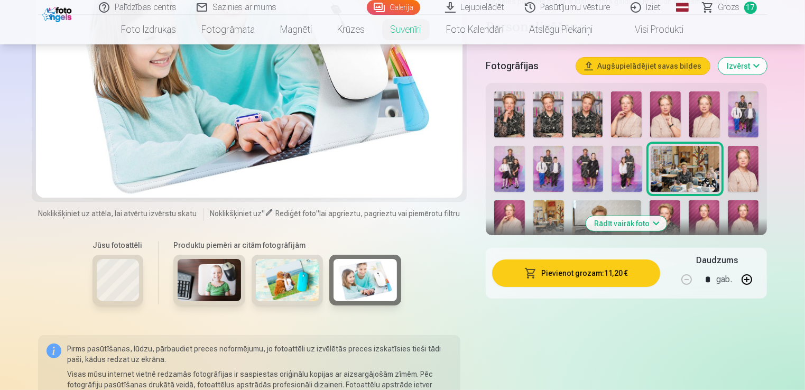
click at [195, 282] on img at bounding box center [209, 280] width 63 height 42
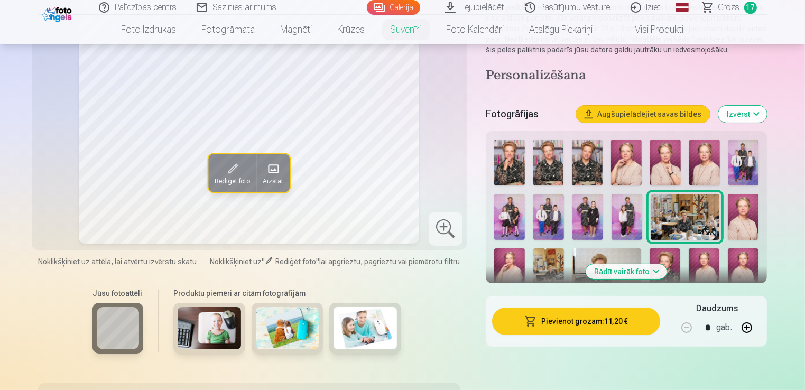
scroll to position [131, 0]
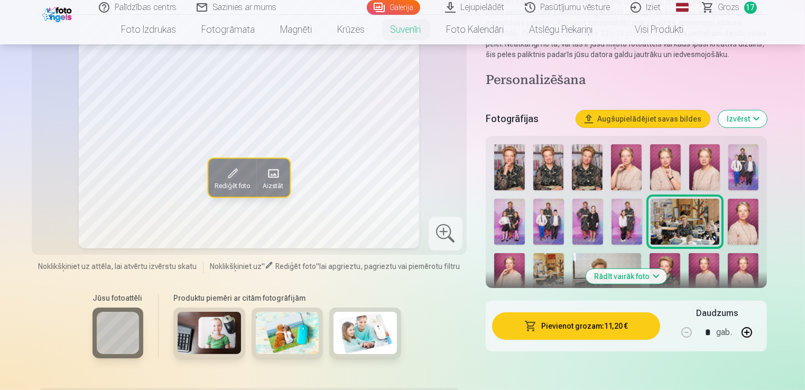
click at [655, 280] on button "Rādīt vairāk foto" at bounding box center [626, 276] width 81 height 15
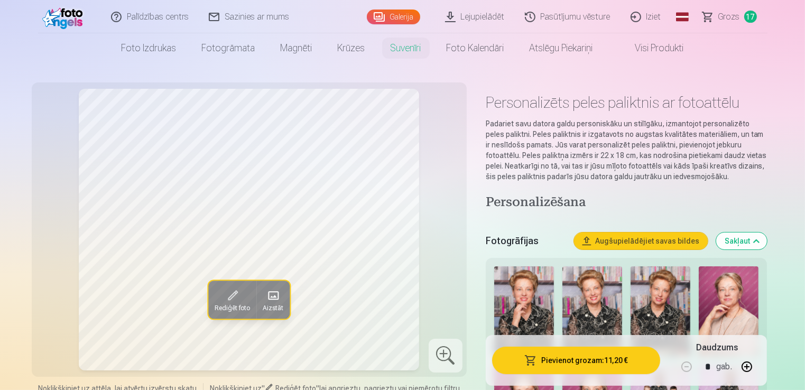
scroll to position [0, 0]
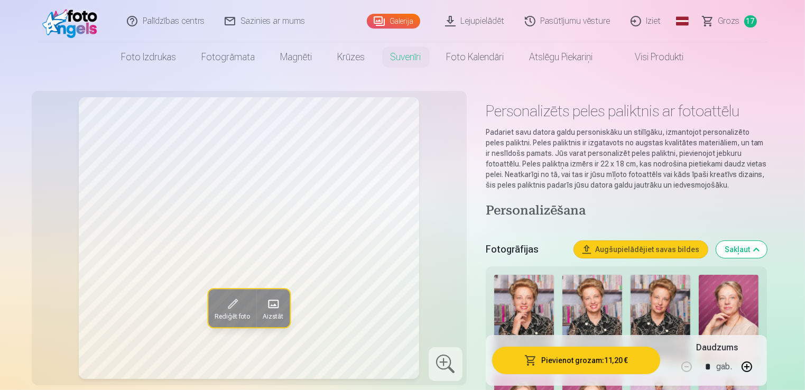
click at [723, 22] on span "Grozs" at bounding box center [729, 21] width 22 height 13
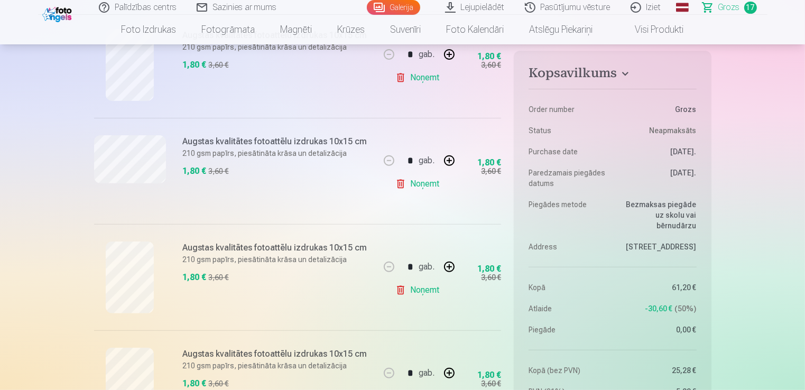
scroll to position [370, 0]
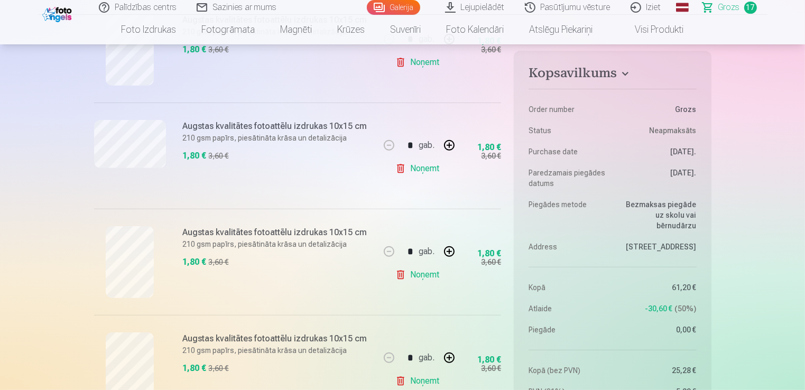
click at [426, 169] on link "Noņemt" at bounding box center [419, 168] width 48 height 21
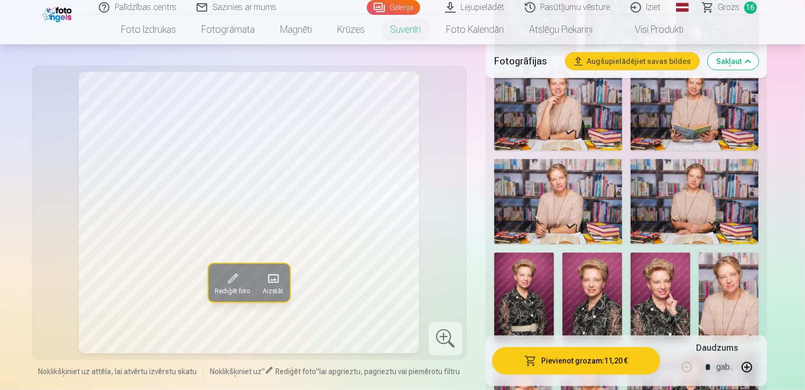
scroll to position [1110, 0]
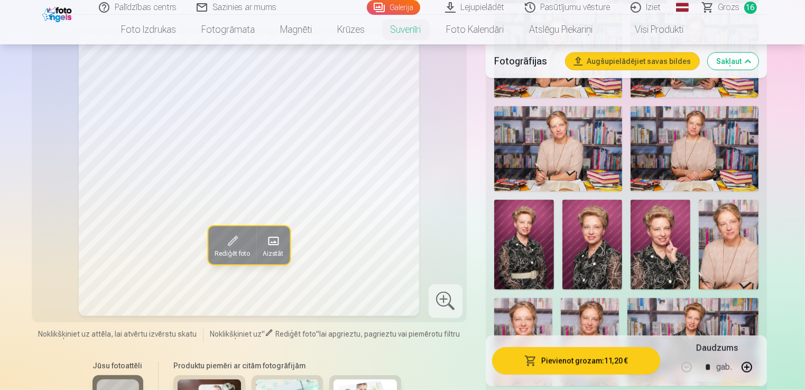
click at [515, 245] on img at bounding box center [524, 245] width 60 height 90
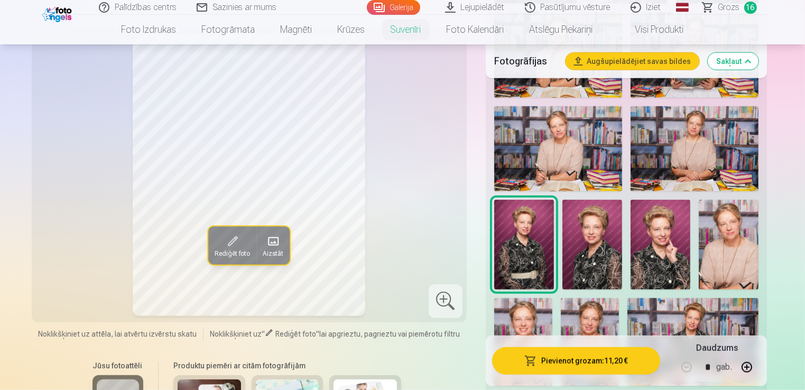
click at [588, 259] on img at bounding box center [592, 245] width 60 height 90
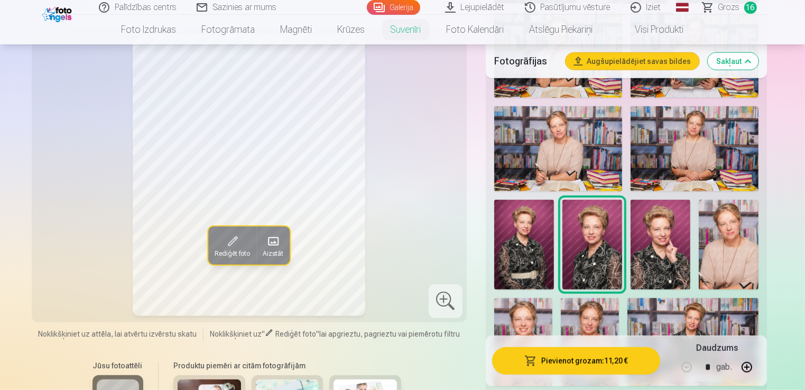
click at [655, 263] on img at bounding box center [661, 245] width 60 height 90
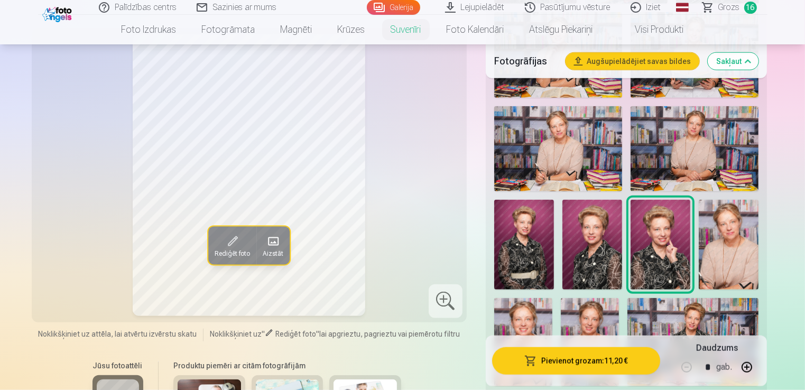
click at [739, 255] on img at bounding box center [729, 245] width 60 height 90
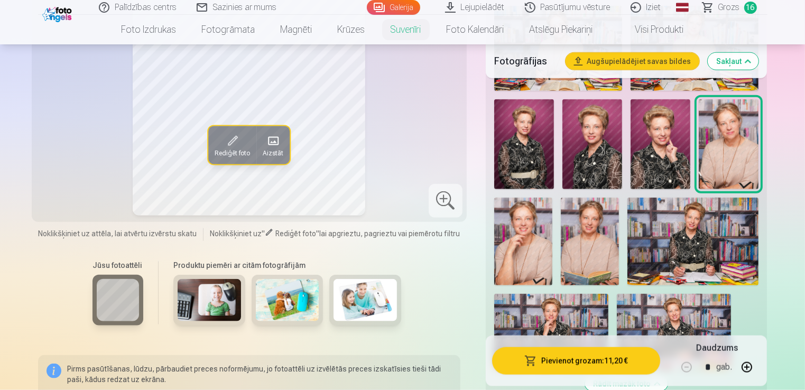
scroll to position [1216, 0]
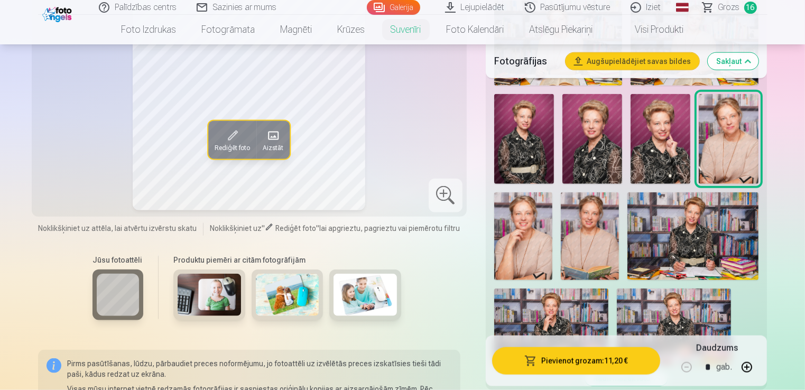
click at [576, 246] on img at bounding box center [590, 236] width 58 height 88
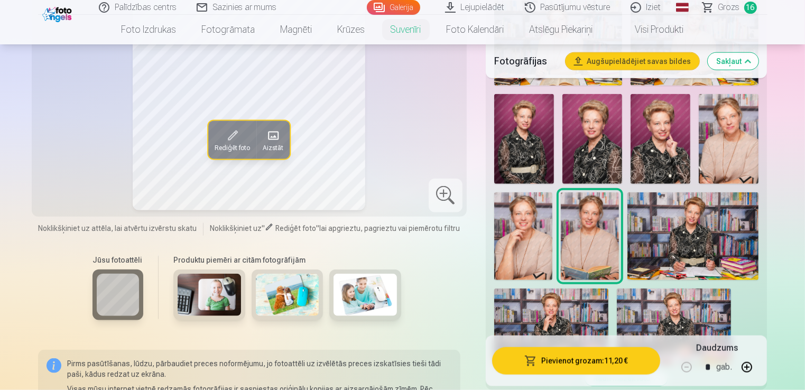
click at [520, 237] on img at bounding box center [523, 236] width 58 height 88
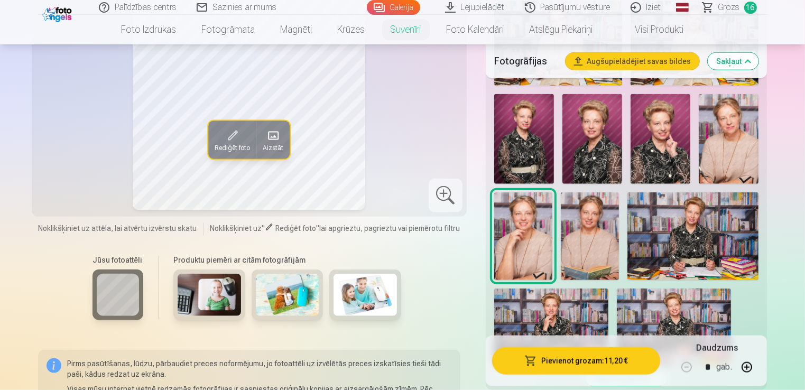
click at [696, 241] on img at bounding box center [692, 235] width 131 height 87
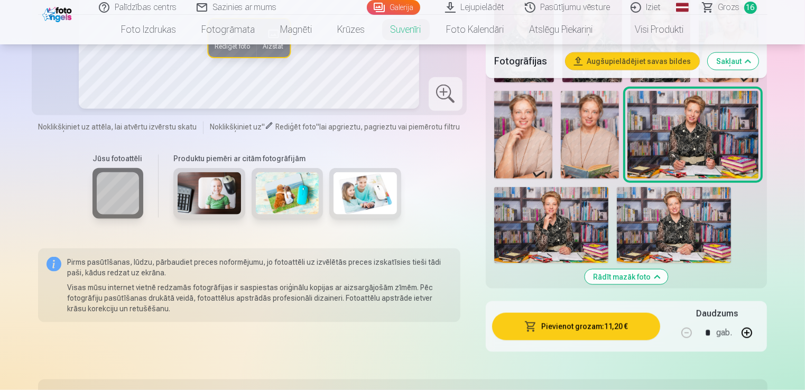
scroll to position [1321, 0]
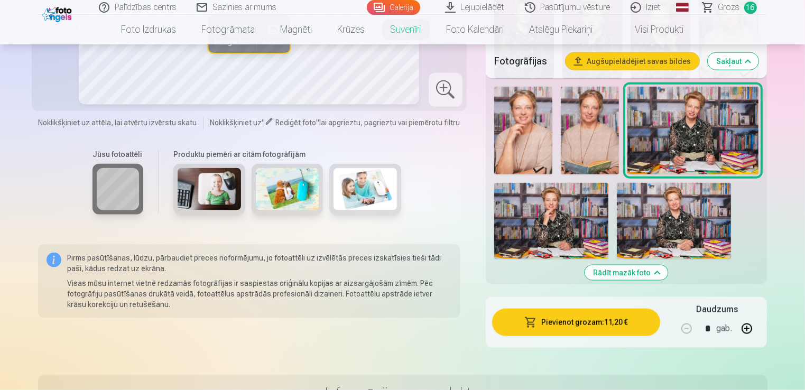
click at [529, 224] on img at bounding box center [551, 221] width 114 height 76
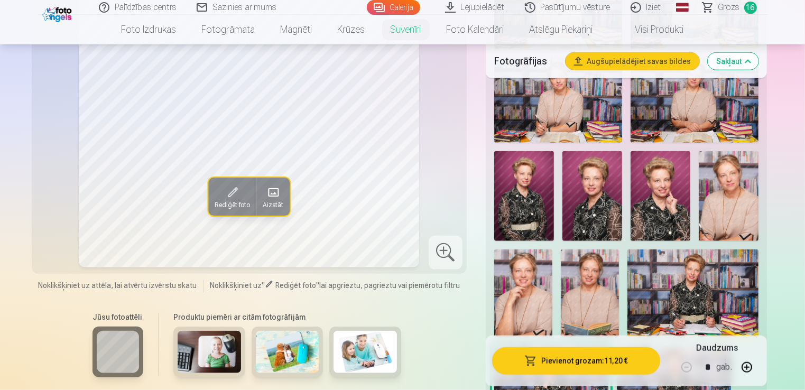
scroll to position [1216, 0]
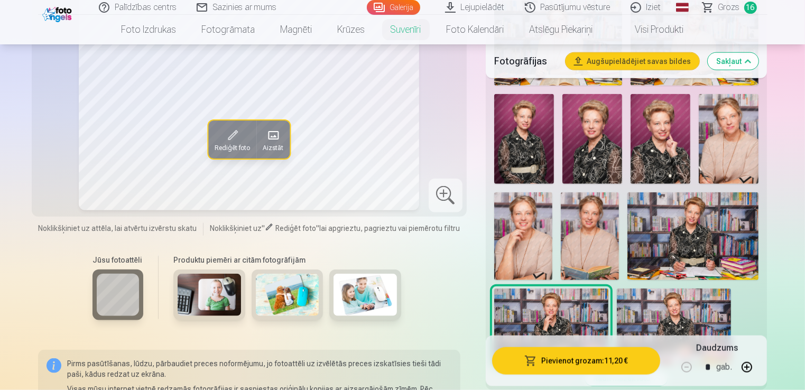
click at [683, 318] on img at bounding box center [674, 327] width 114 height 76
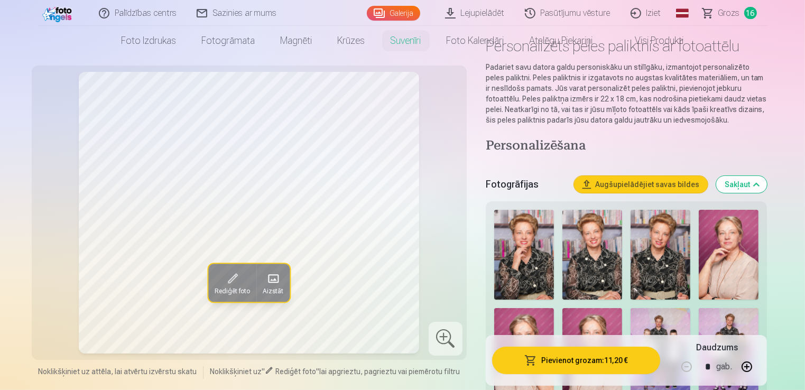
scroll to position [0, 0]
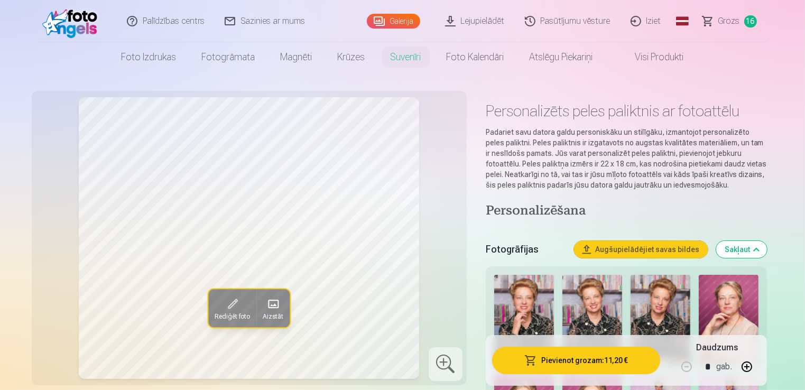
click at [727, 20] on span "Grozs" at bounding box center [729, 21] width 22 height 13
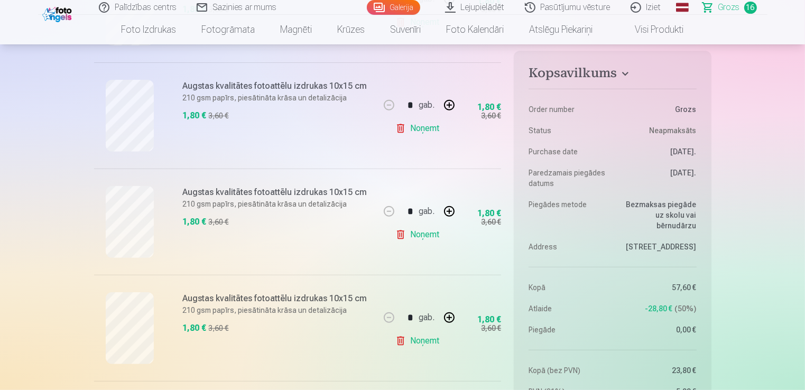
scroll to position [423, 0]
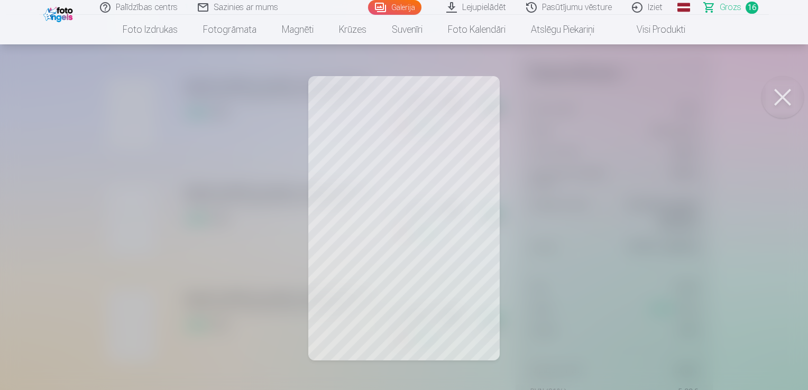
click at [786, 98] on button at bounding box center [782, 97] width 42 height 42
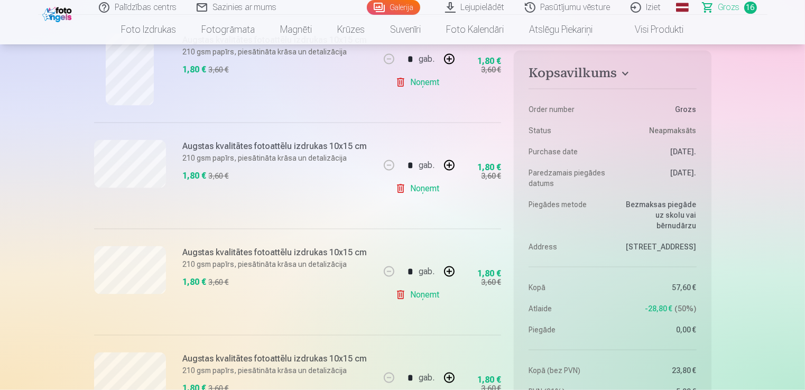
scroll to position [1427, 0]
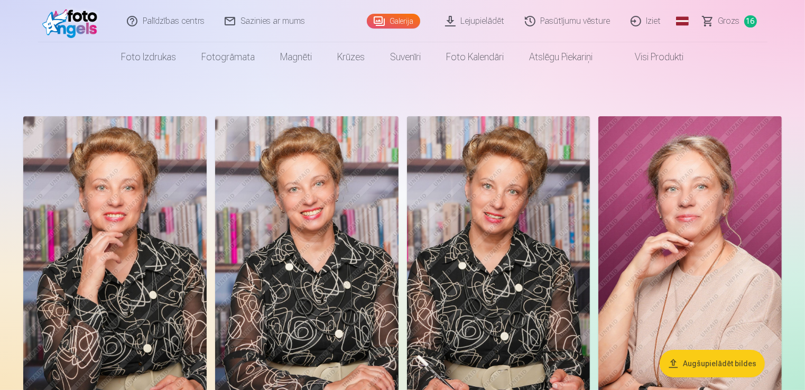
click at [654, 20] on link "Iziet" at bounding box center [646, 21] width 51 height 42
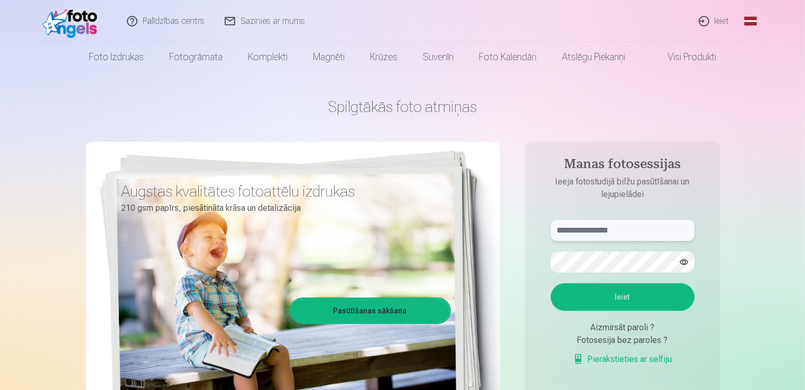
click at [582, 235] on input "text" at bounding box center [623, 230] width 144 height 21
type input "**********"
click at [636, 298] on button "Ieiet" at bounding box center [623, 296] width 144 height 27
